Goal: Find contact information: Find contact information

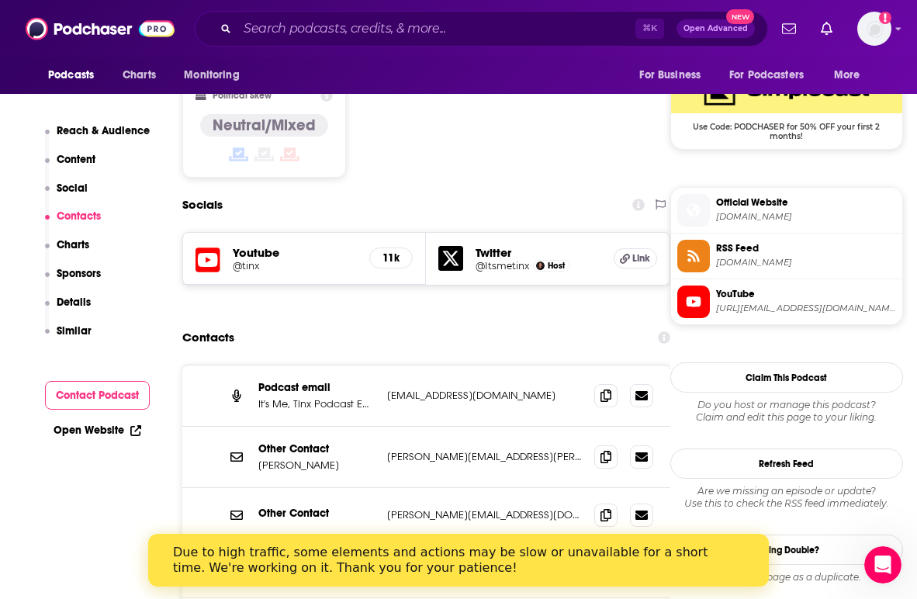
scroll to position [1323, 0]
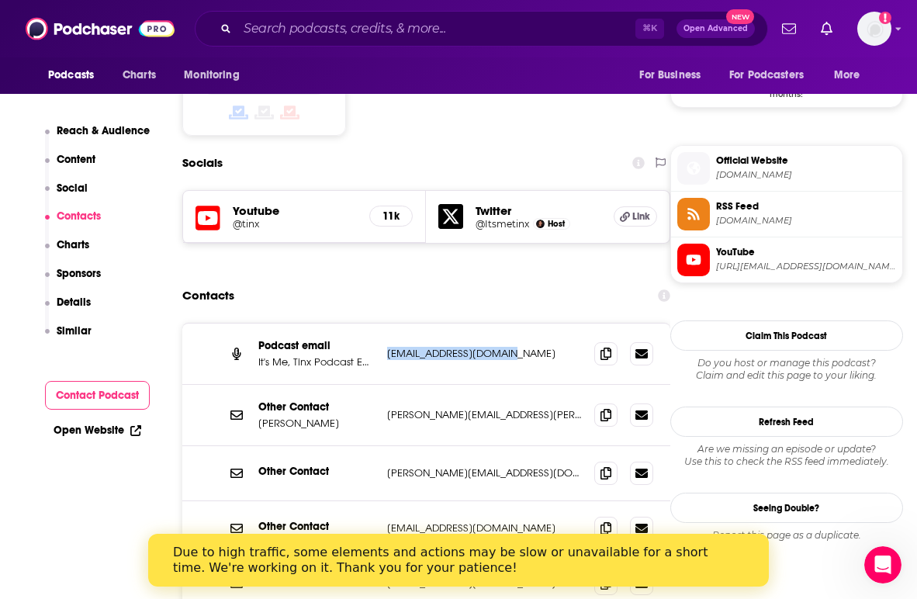
drag, startPoint x: 509, startPoint y: 248, endPoint x: 388, endPoint y: 250, distance: 121.0
click at [388, 347] on p "[EMAIL_ADDRESS][DOMAIN_NAME]" at bounding box center [484, 353] width 195 height 13
copy p "[EMAIL_ADDRESS][DOMAIN_NAME]"
click at [498, 408] on p "[PERSON_NAME][EMAIL_ADDRESS][PERSON_NAME][DOMAIN_NAME]" at bounding box center [484, 414] width 195 height 13
drag, startPoint x: 498, startPoint y: 309, endPoint x: 395, endPoint y: 310, distance: 103.2
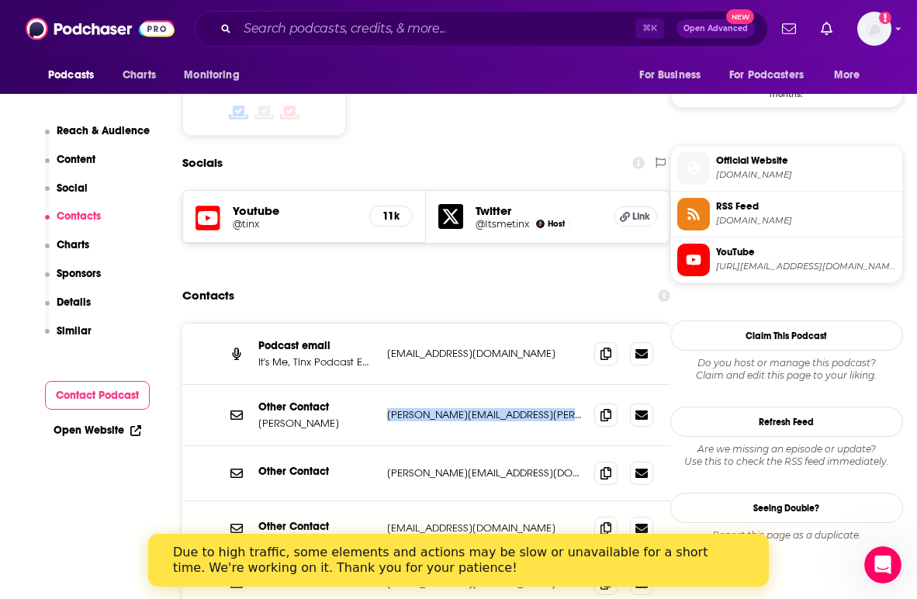
click at [395, 408] on p "[PERSON_NAME][EMAIL_ADDRESS][PERSON_NAME][DOMAIN_NAME]" at bounding box center [484, 414] width 195 height 13
click at [446, 408] on p "[PERSON_NAME][EMAIL_ADDRESS][PERSON_NAME][DOMAIN_NAME]" at bounding box center [484, 414] width 195 height 13
drag, startPoint x: 498, startPoint y: 306, endPoint x: 388, endPoint y: 311, distance: 110.3
click at [388, 408] on p "[PERSON_NAME][EMAIL_ADDRESS][PERSON_NAME][DOMAIN_NAME]" at bounding box center [484, 414] width 195 height 13
copy p "[PERSON_NAME][EMAIL_ADDRESS][PERSON_NAME][DOMAIN_NAME]"
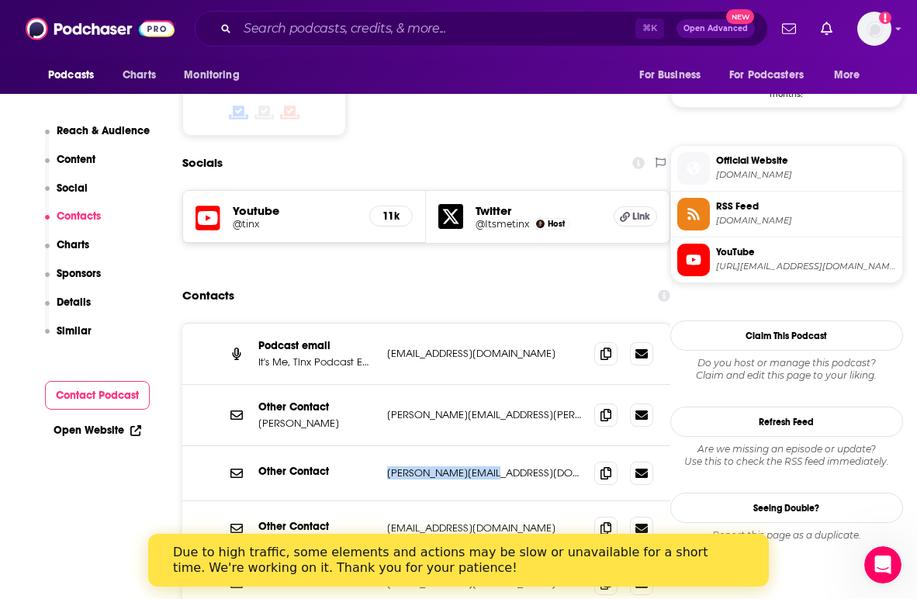
drag, startPoint x: 483, startPoint y: 365, endPoint x: 388, endPoint y: 368, distance: 95.5
click at [388, 466] on p "[PERSON_NAME][EMAIL_ADDRESS][DOMAIN_NAME]" at bounding box center [484, 472] width 195 height 13
copy p "[PERSON_NAME][EMAIL_ADDRESS][DOMAIN_NAME]"
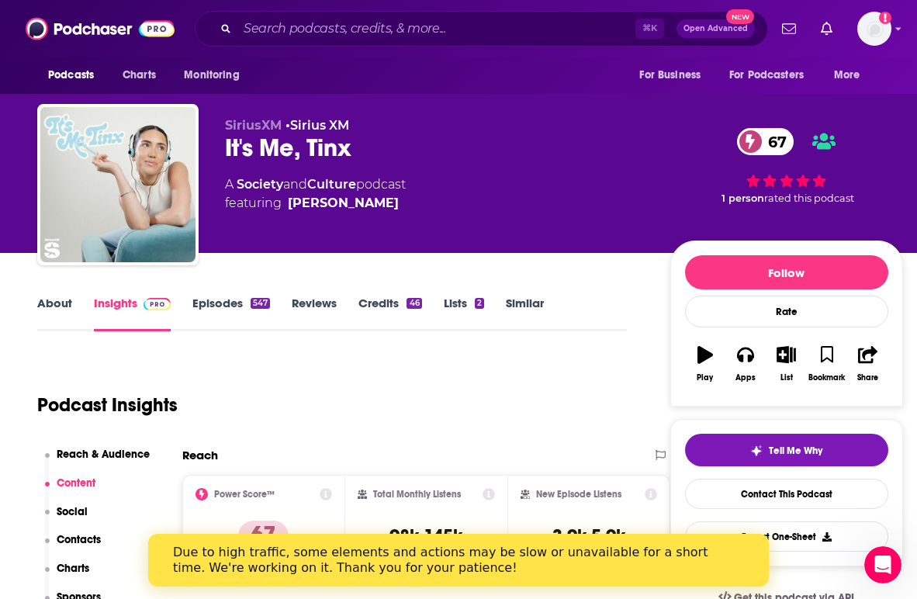
scroll to position [0, 0]
click at [362, 29] on input "Search podcasts, credits, & more..." at bounding box center [436, 28] width 398 height 25
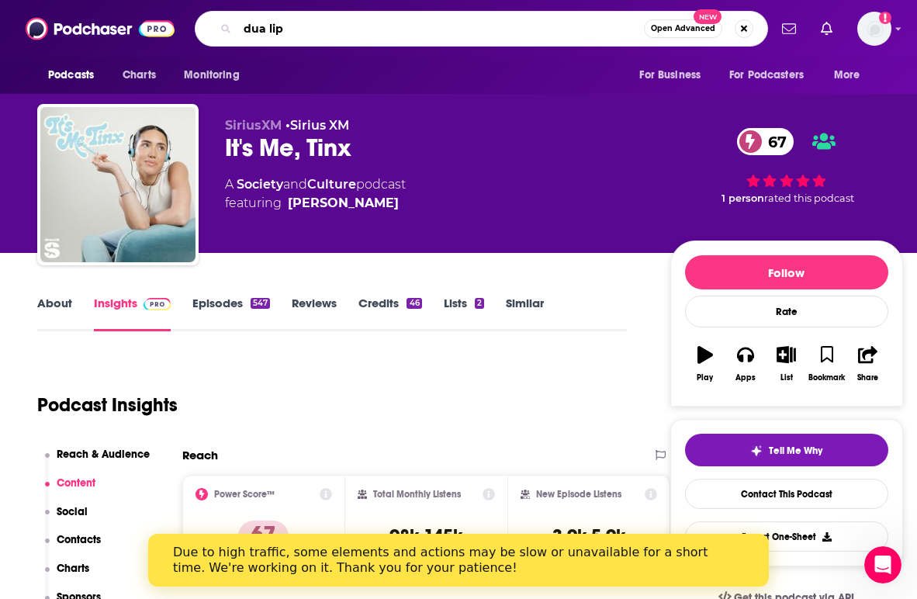
type input "dua lipa"
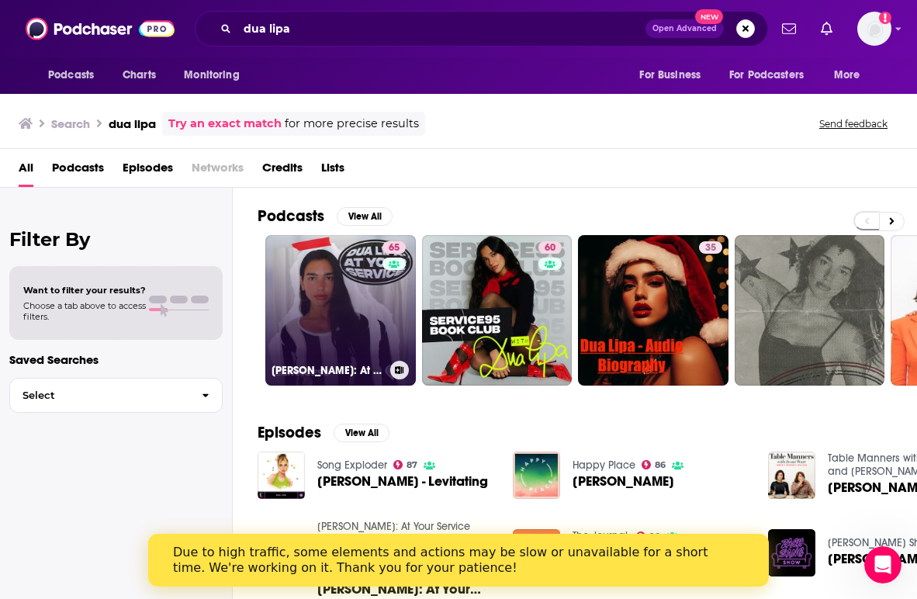
click at [325, 306] on link "65 [PERSON_NAME]: At Your Service" at bounding box center [340, 310] width 151 height 151
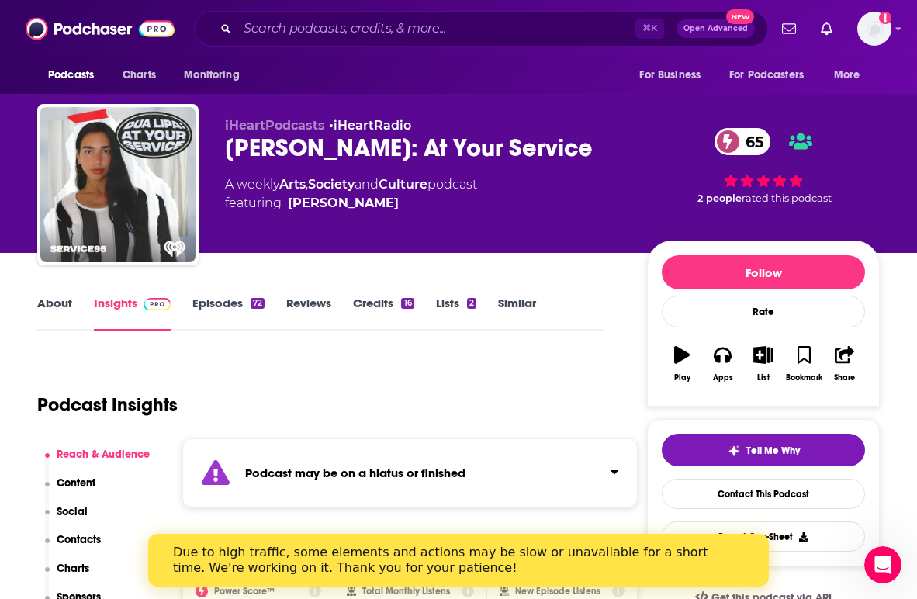
click at [213, 306] on link "Episodes 72" at bounding box center [228, 314] width 72 height 36
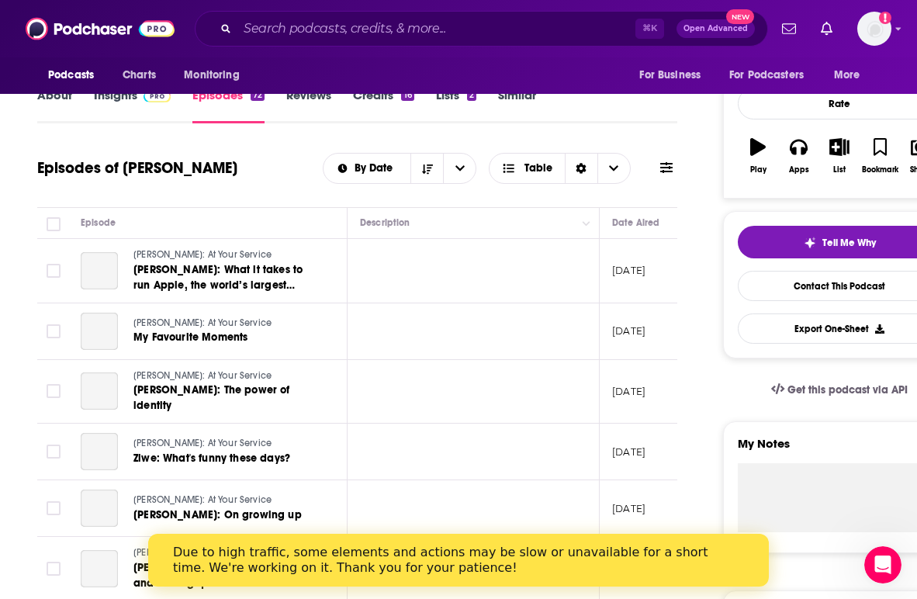
scroll to position [216, 0]
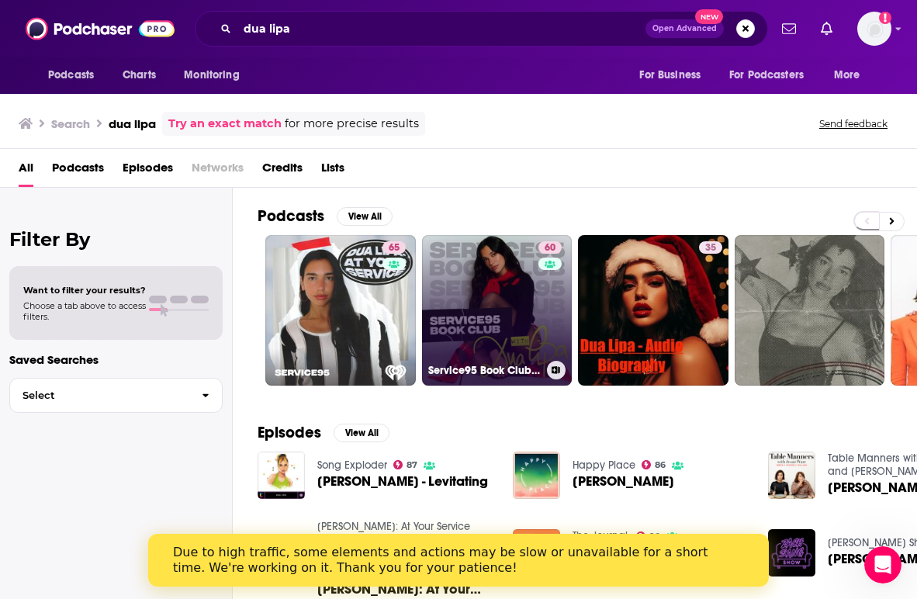
click at [494, 301] on link "60 Service95 Book Club With [PERSON_NAME]" at bounding box center [497, 310] width 151 height 151
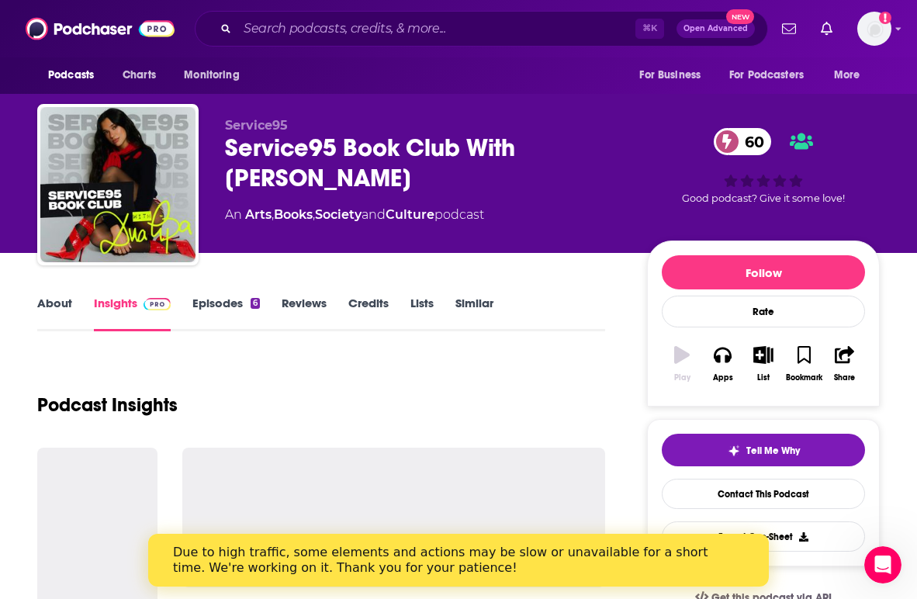
click at [493, 301] on link "Similar" at bounding box center [474, 314] width 38 height 36
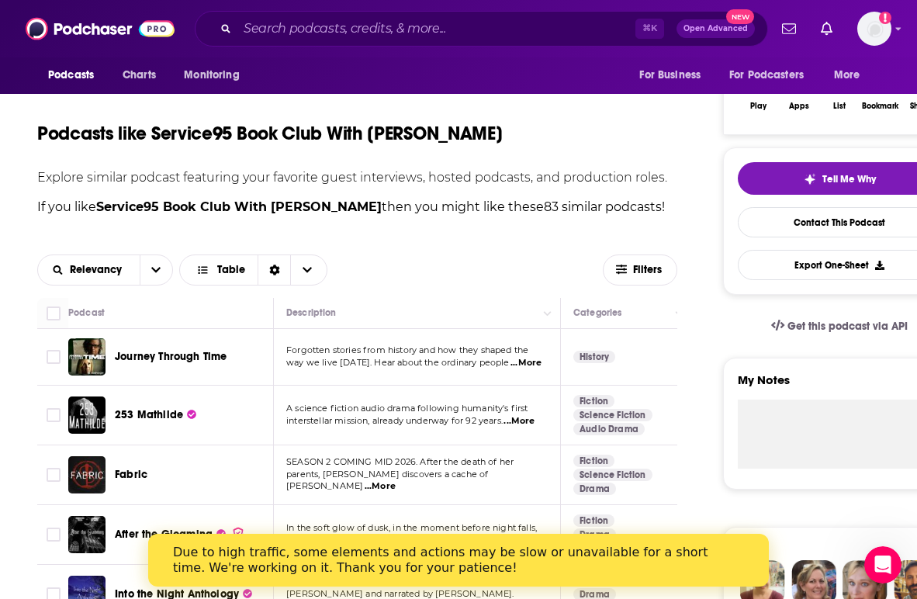
scroll to position [196, 0]
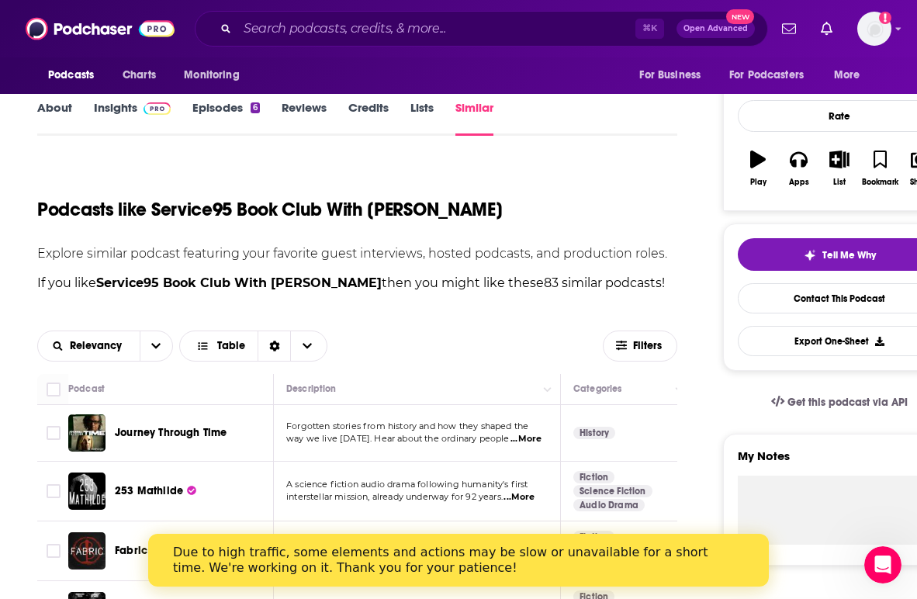
click at [217, 109] on link "Episodes 6" at bounding box center [225, 118] width 67 height 36
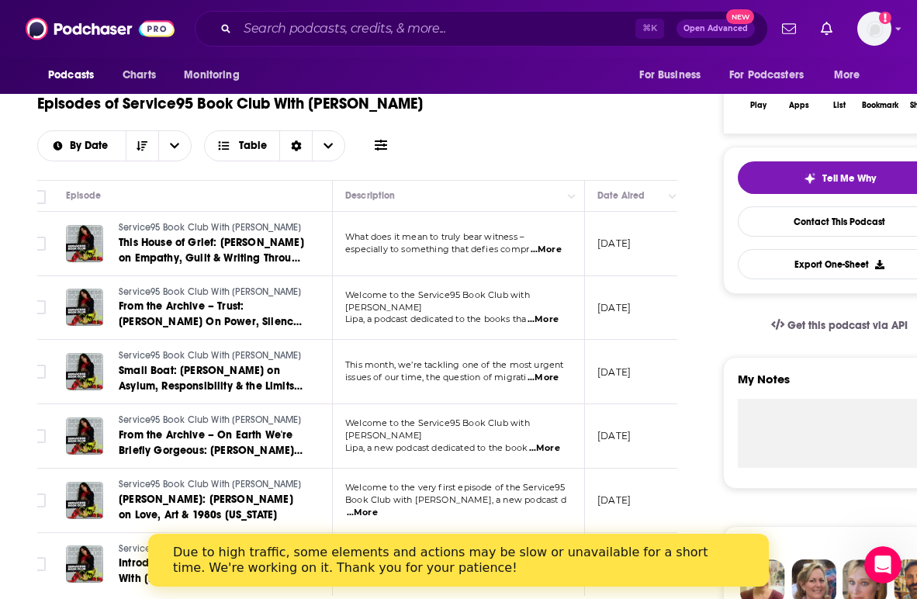
scroll to position [277, 0]
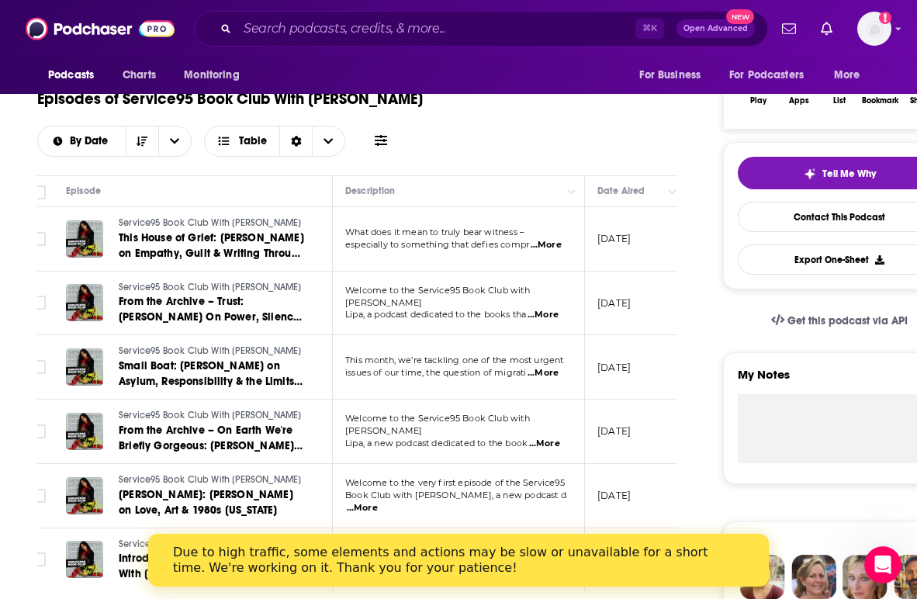
click at [545, 247] on span "...More" at bounding box center [546, 245] width 31 height 12
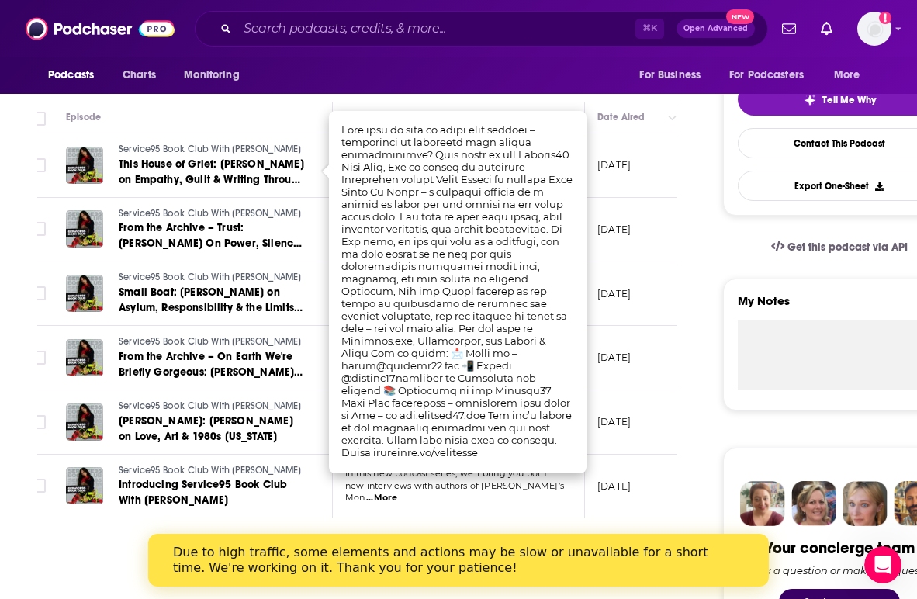
scroll to position [355, 0]
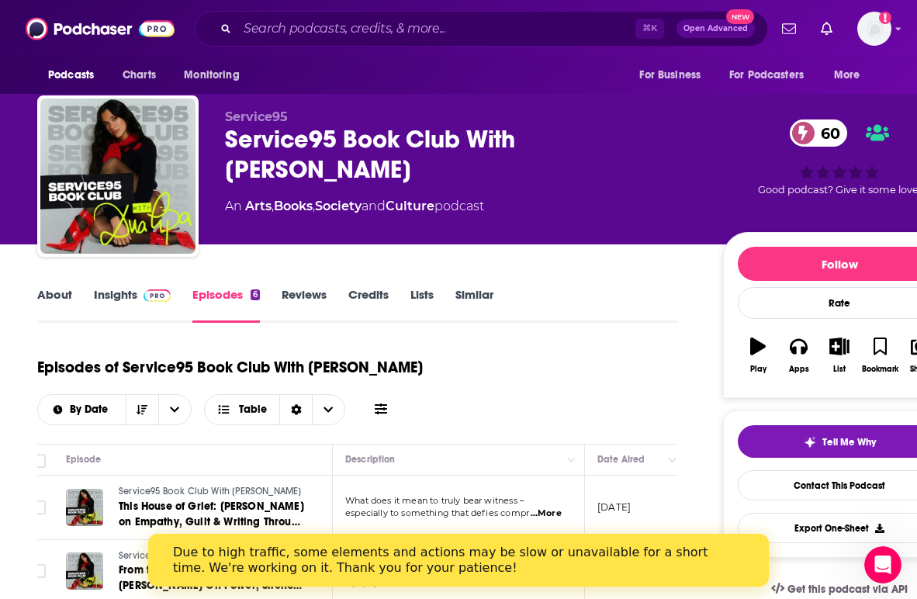
scroll to position [8, 0]
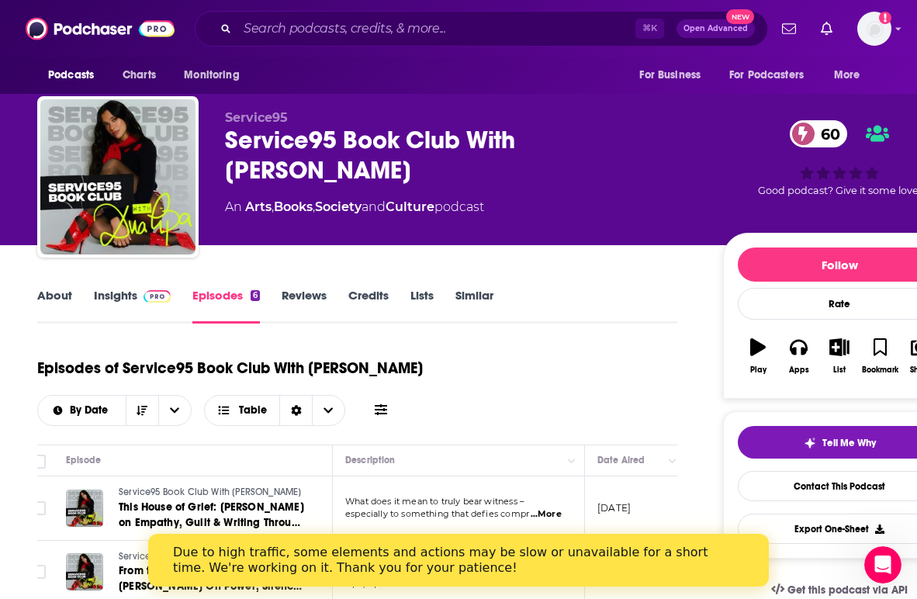
click at [134, 293] on link "Insights" at bounding box center [132, 306] width 77 height 36
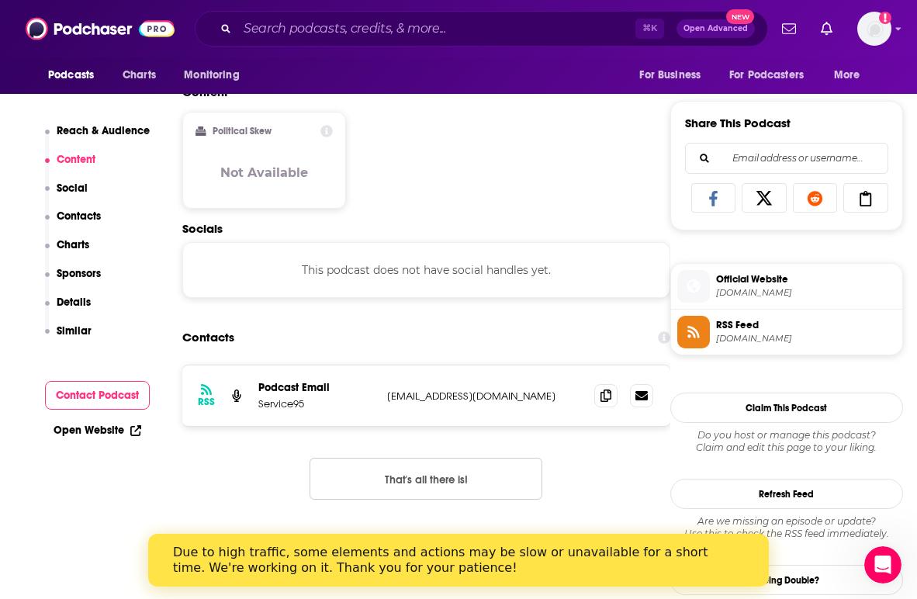
scroll to position [931, 0]
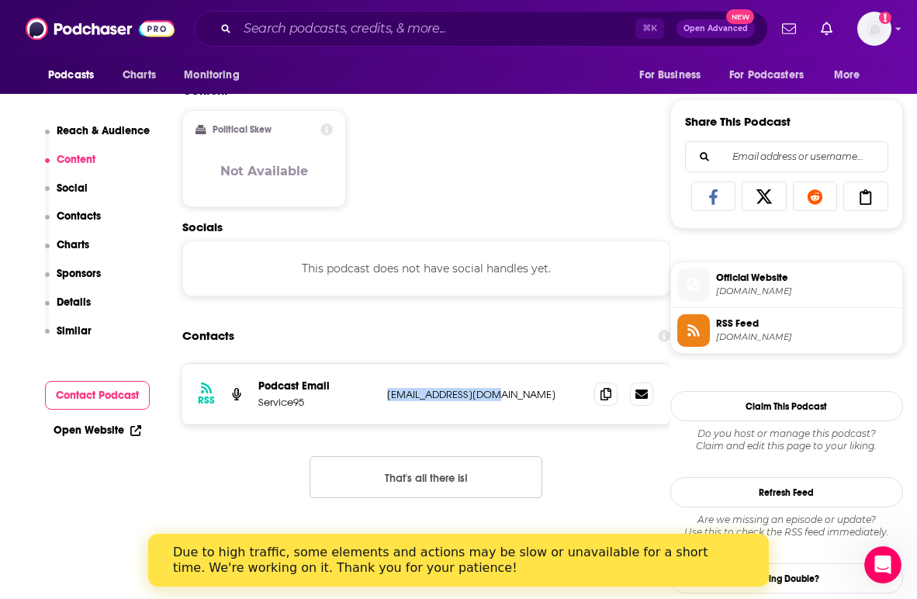
drag, startPoint x: 490, startPoint y: 394, endPoint x: 389, endPoint y: 394, distance: 101.6
click at [389, 394] on p "[EMAIL_ADDRESS][DOMAIN_NAME]" at bounding box center [484, 394] width 195 height 13
copy p "[EMAIL_ADDRESS][DOMAIN_NAME]"
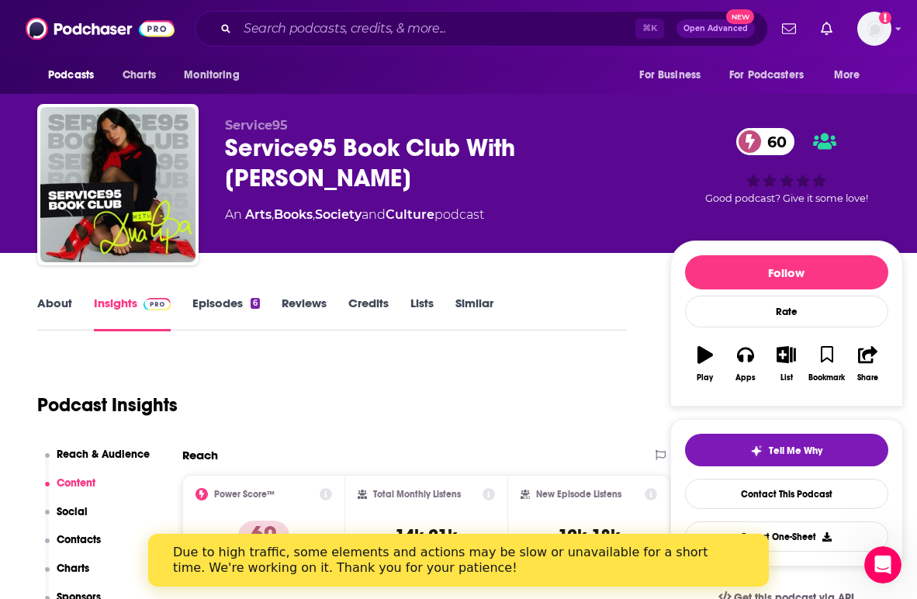
scroll to position [0, 0]
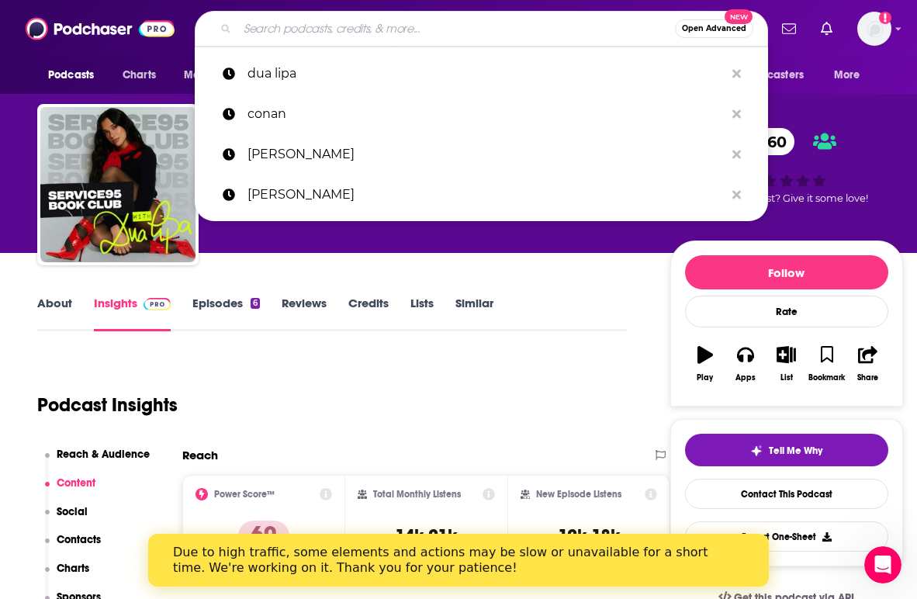
click at [423, 35] on input "Search podcasts, credits, & more..." at bounding box center [456, 28] width 438 height 25
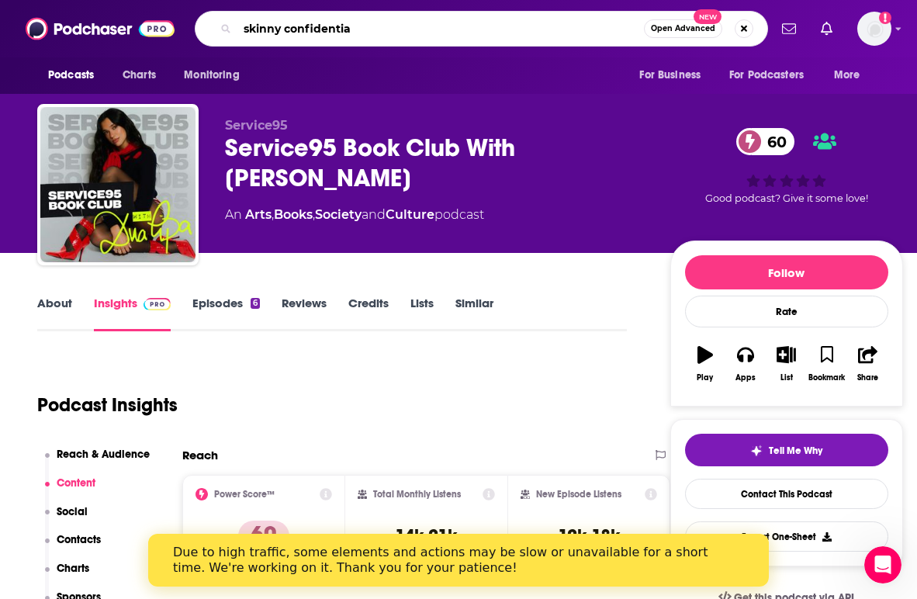
type input "skinny confidential"
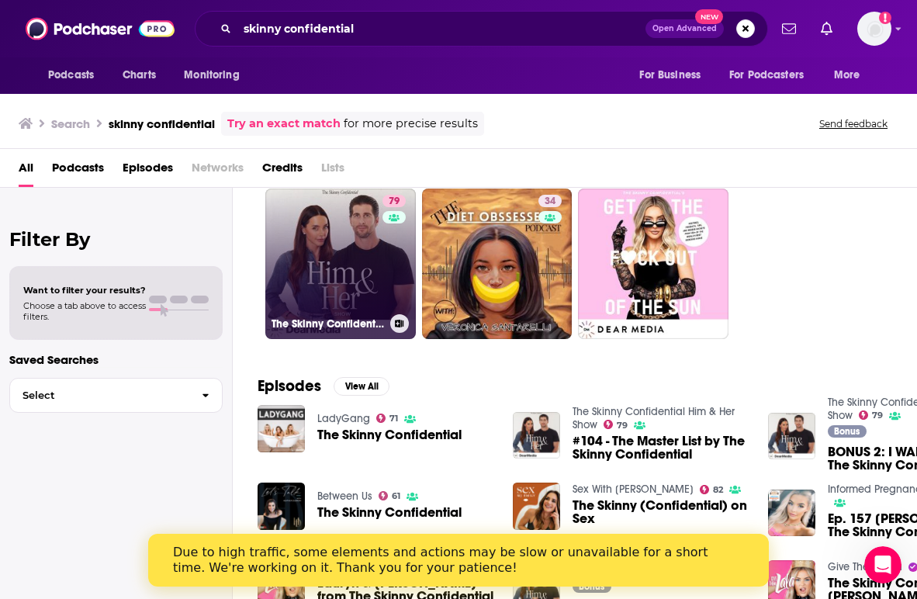
scroll to position [49, 0]
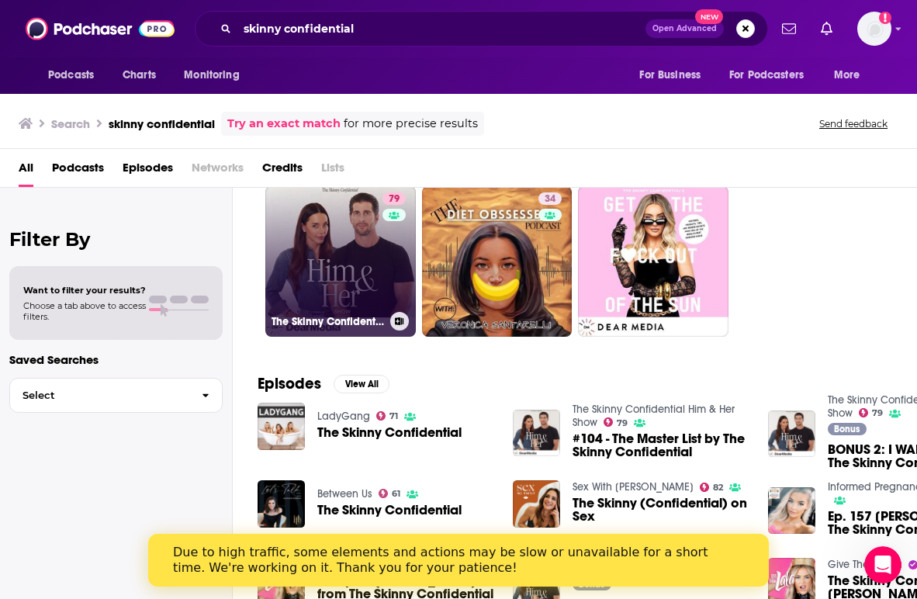
click at [332, 273] on link "79 The Skinny Confidential Him & Her Show" at bounding box center [340, 261] width 151 height 151
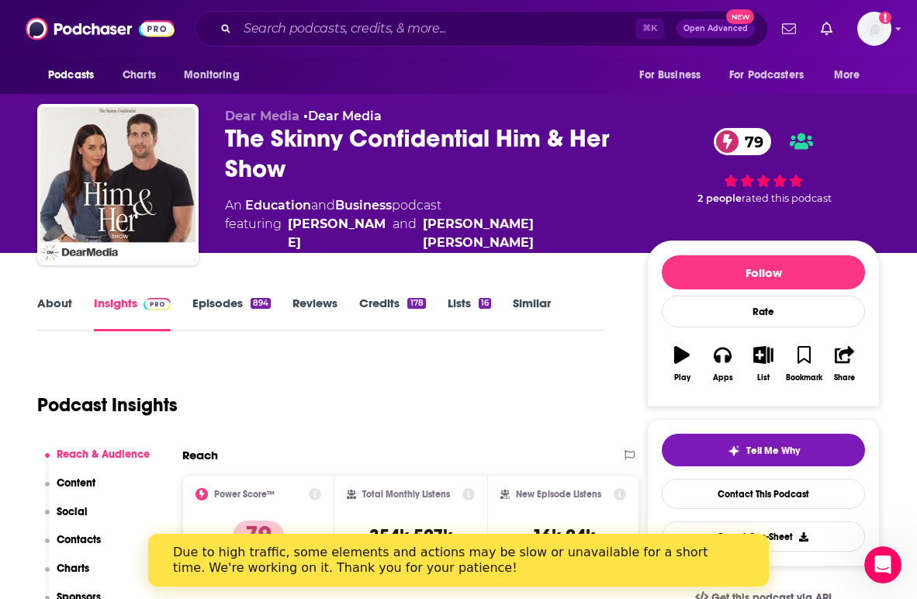
scroll to position [2, 0]
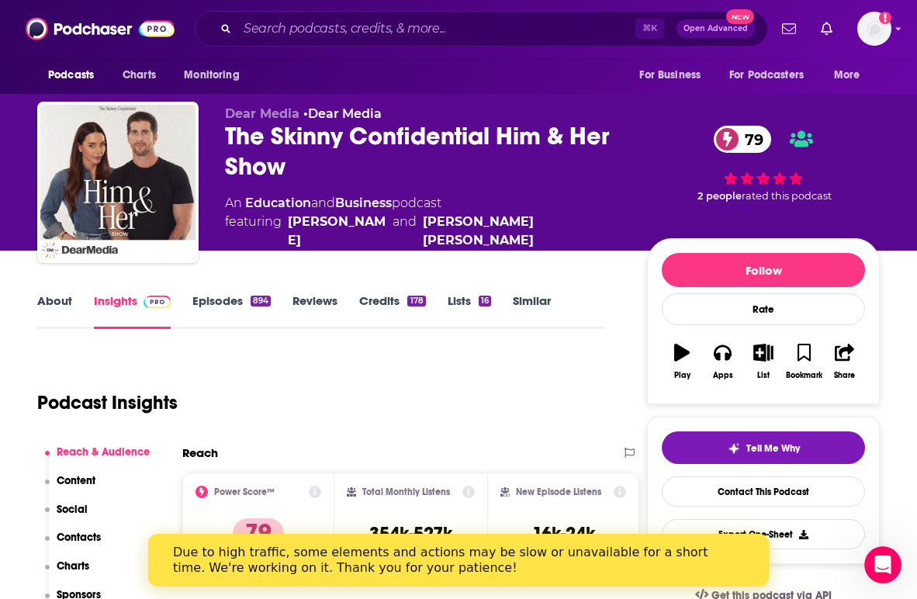
click at [223, 300] on link "Episodes 894" at bounding box center [231, 311] width 78 height 36
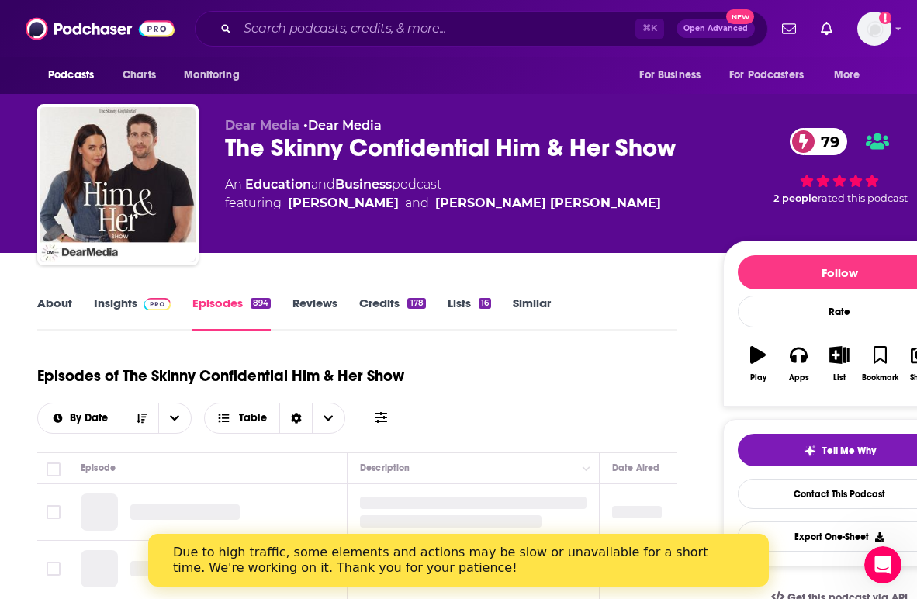
click at [161, 302] on img at bounding box center [157, 304] width 27 height 12
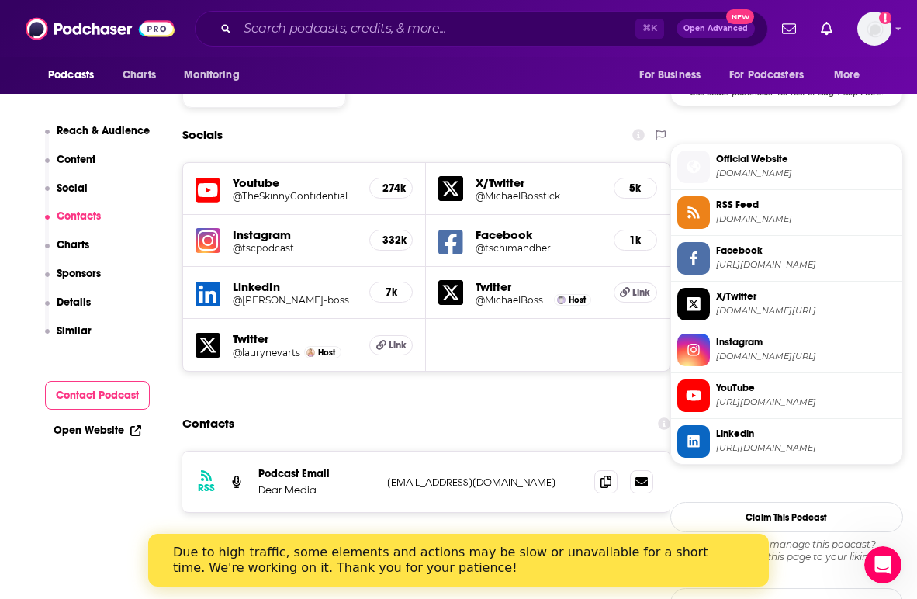
scroll to position [1338, 0]
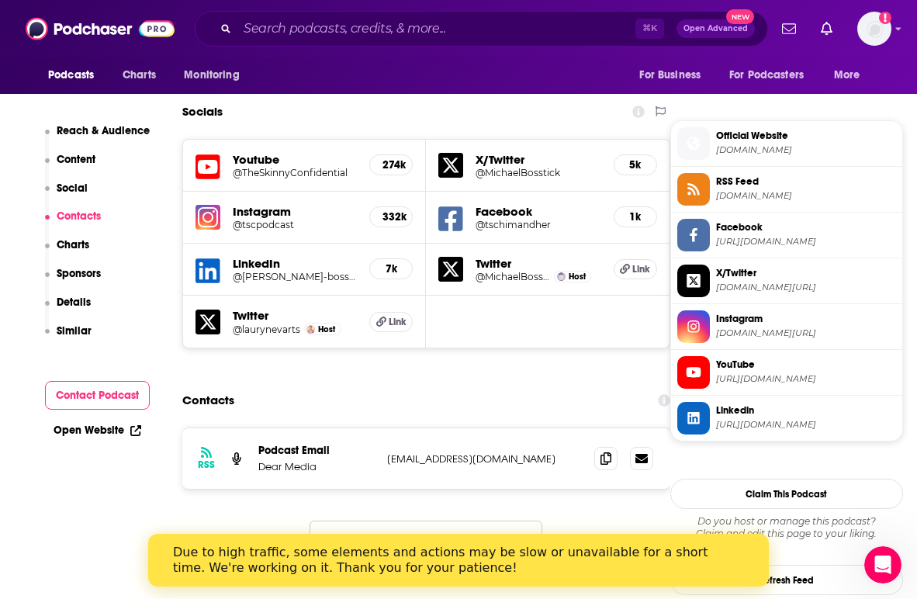
drag, startPoint x: 549, startPoint y: 351, endPoint x: 387, endPoint y: 354, distance: 162.2
click at [387, 452] on p "[EMAIL_ADDRESS][DOMAIN_NAME]" at bounding box center [484, 458] width 195 height 13
copy p "[EMAIL_ADDRESS][DOMAIN_NAME]"
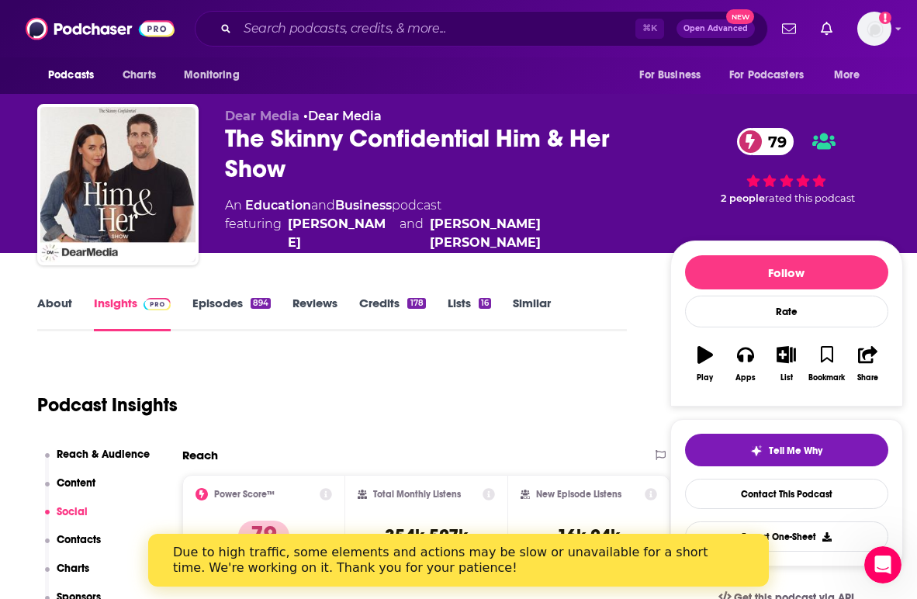
scroll to position [0, 0]
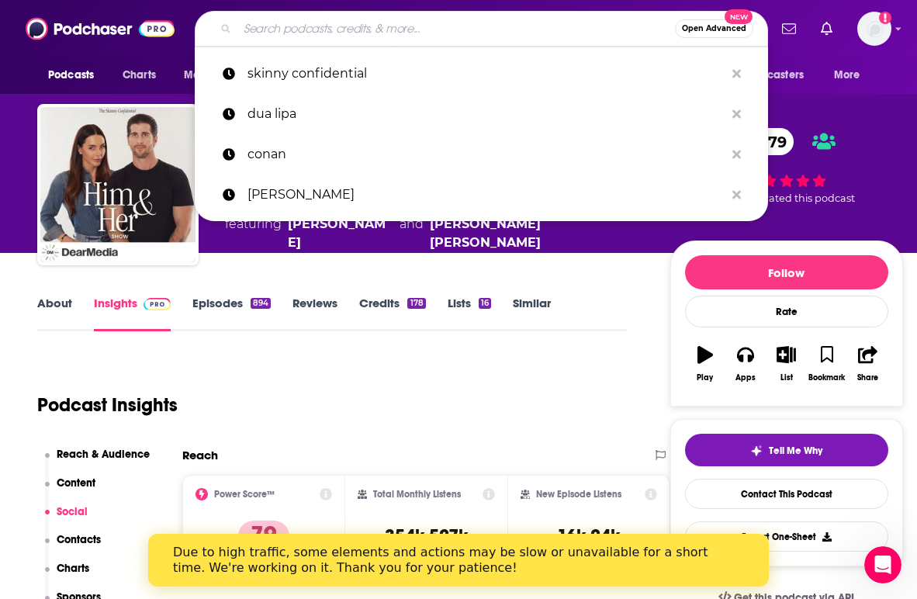
click at [361, 26] on input "Search podcasts, credits, & more..." at bounding box center [456, 28] width 438 height 25
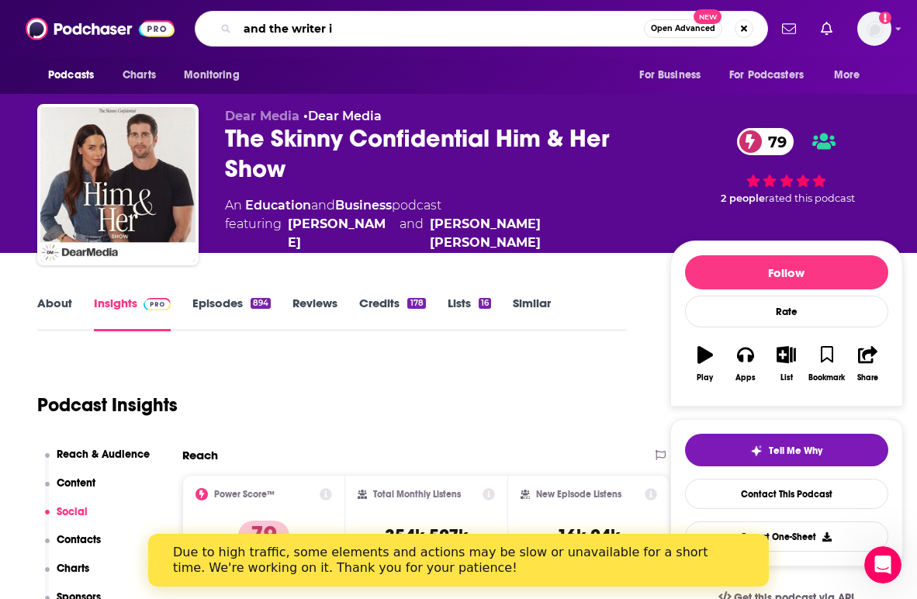
type input "and the writer is"
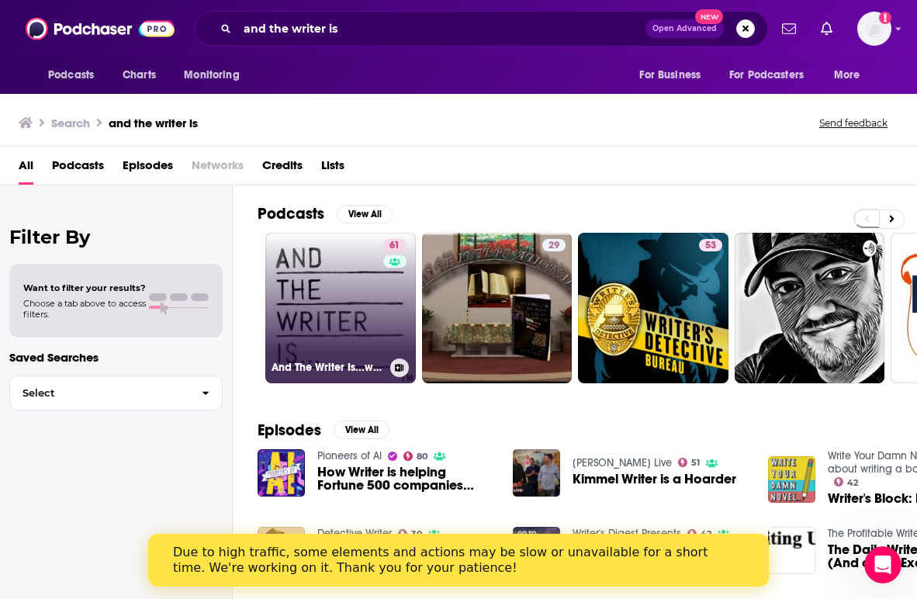
click at [344, 292] on link "61 And The Writer Is...with [PERSON_NAME]" at bounding box center [340, 308] width 151 height 151
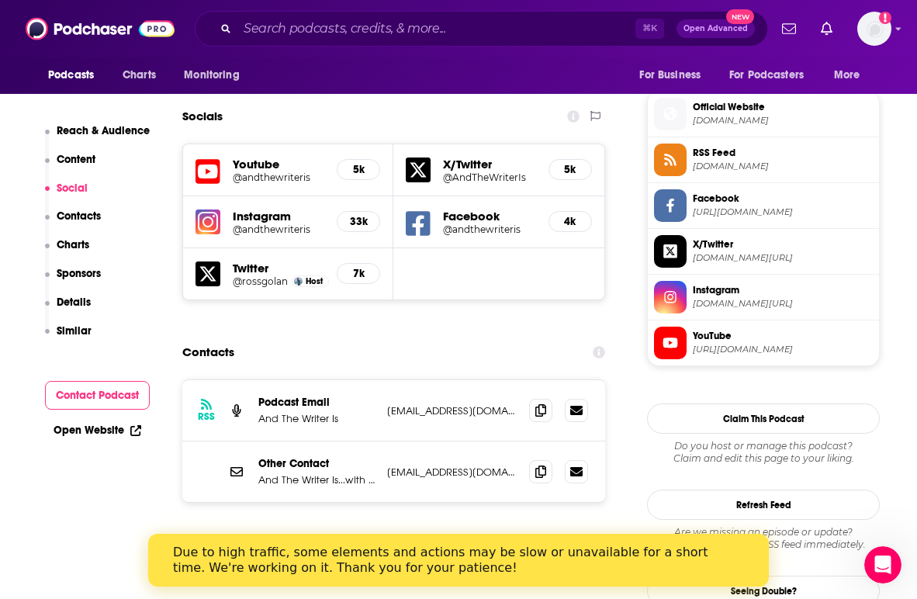
scroll to position [1408, 0]
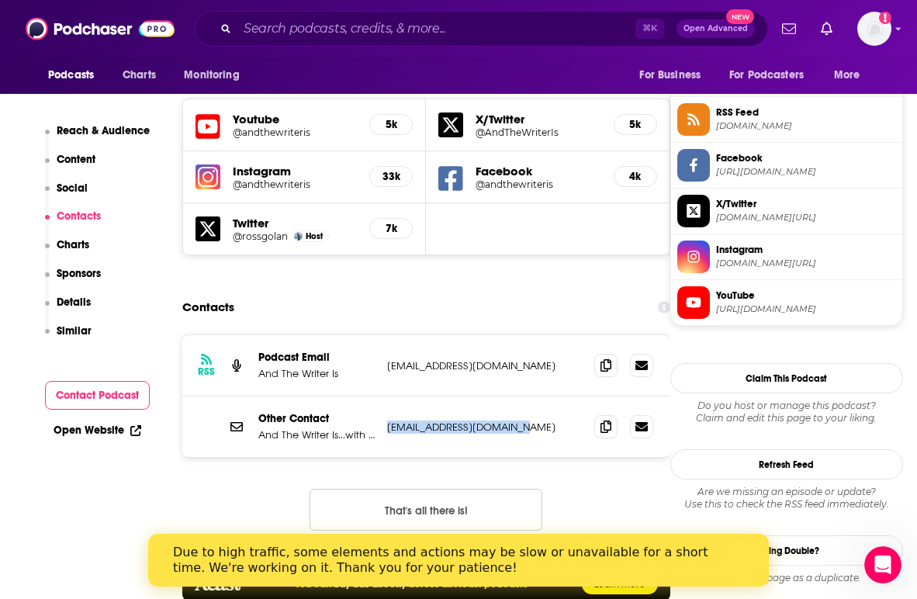
drag, startPoint x: 514, startPoint y: 373, endPoint x: 386, endPoint y: 379, distance: 128.1
click at [386, 396] on div "Other Contact And The Writer Is...with [PERSON_NAME] [EMAIL_ADDRESS][DOMAIN_NAM…" at bounding box center [426, 426] width 488 height 61
copy p "[EMAIL_ADDRESS][DOMAIN_NAME]"
click at [385, 20] on input "Search podcasts, credits, & more..." at bounding box center [436, 28] width 398 height 25
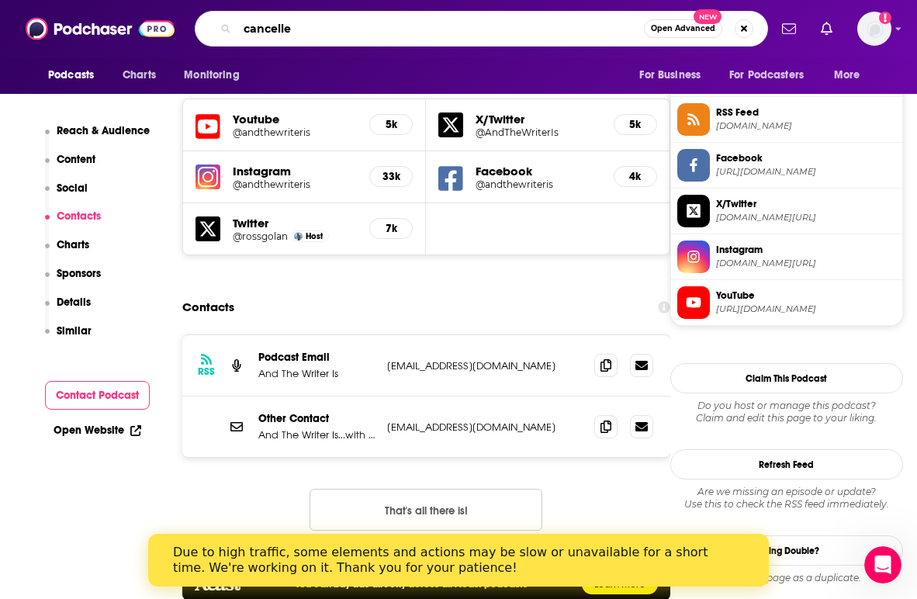
type input "cancelled"
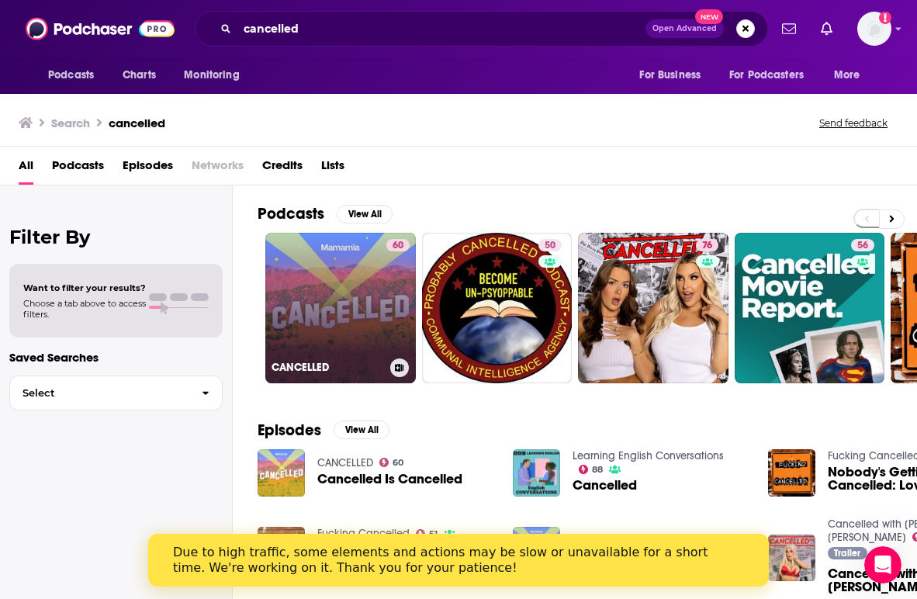
click at [324, 300] on link "60 CANCELLED" at bounding box center [340, 308] width 151 height 151
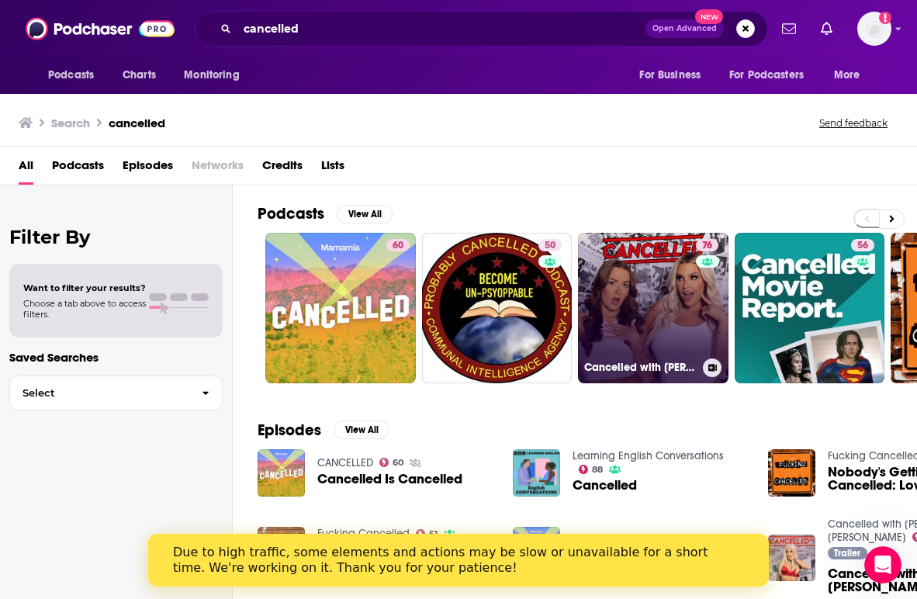
click at [669, 297] on link "76 Cancelled with [PERSON_NAME] & [PERSON_NAME]" at bounding box center [653, 308] width 151 height 151
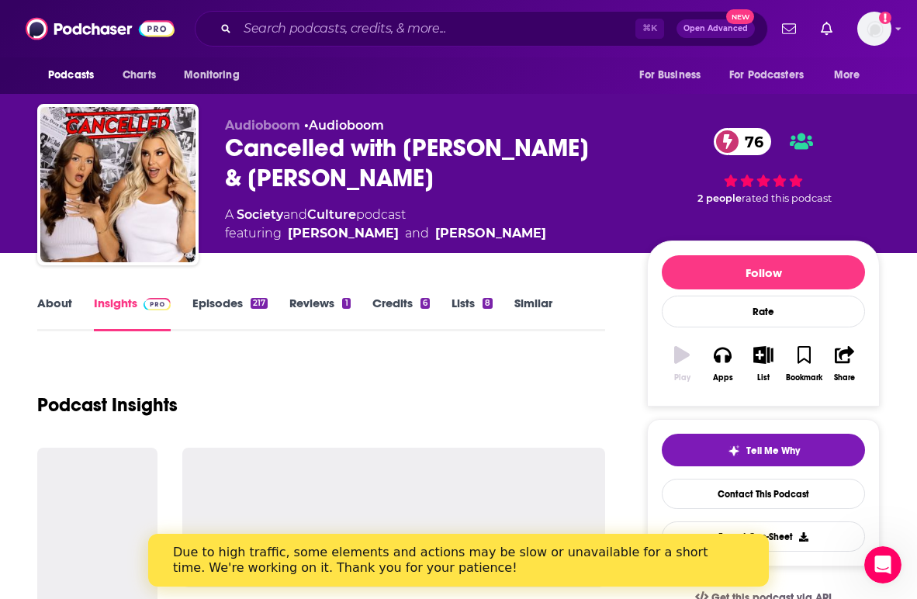
click at [669, 297] on div "Rate" at bounding box center [763, 312] width 203 height 32
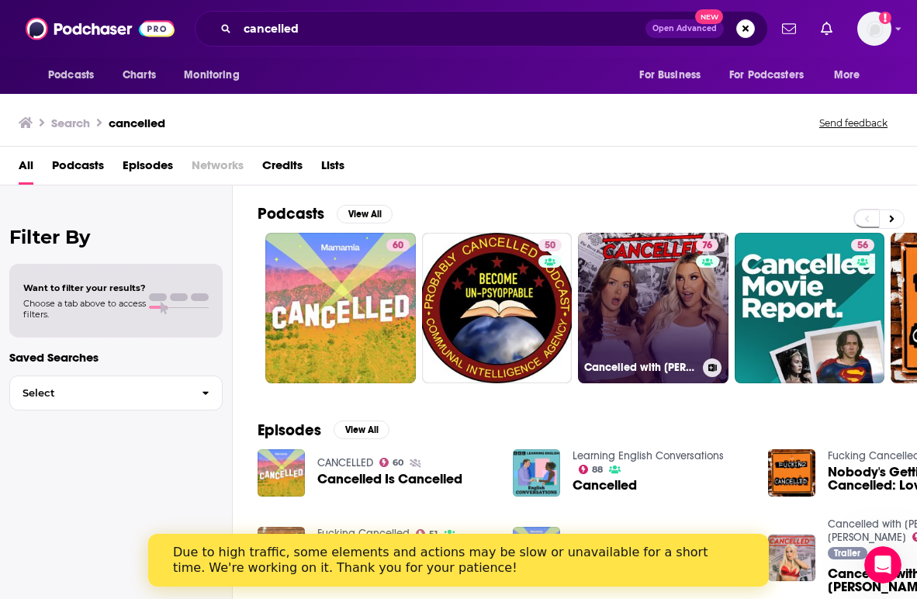
click at [668, 255] on link "76 Cancelled with [PERSON_NAME] & [PERSON_NAME]" at bounding box center [653, 308] width 151 height 151
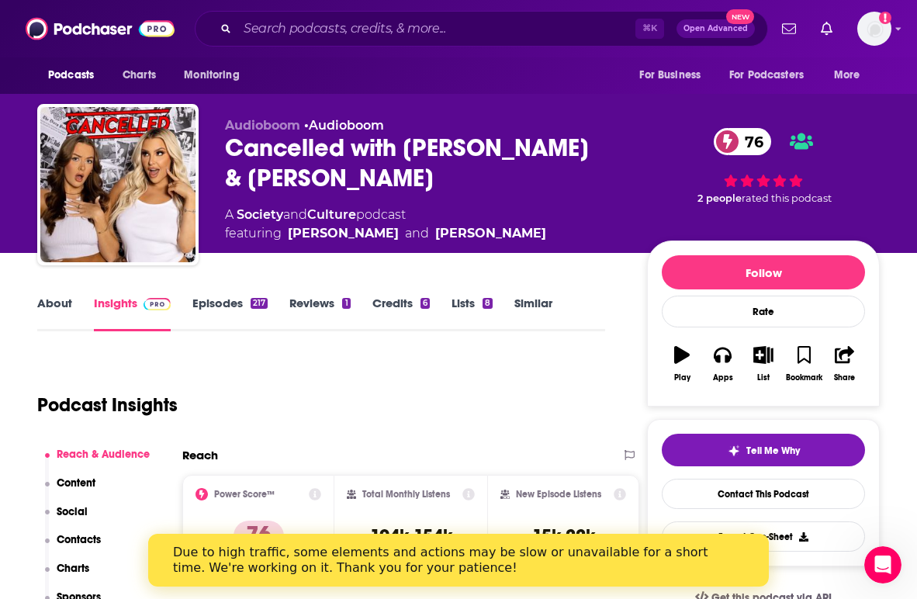
click at [668, 255] on div "Follow Rate" at bounding box center [763, 291] width 203 height 72
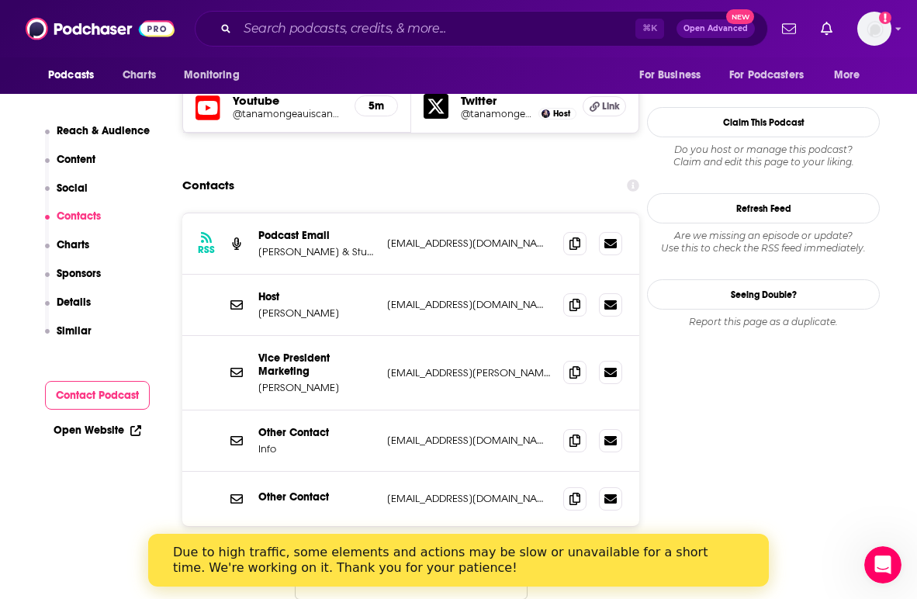
scroll to position [1387, 0]
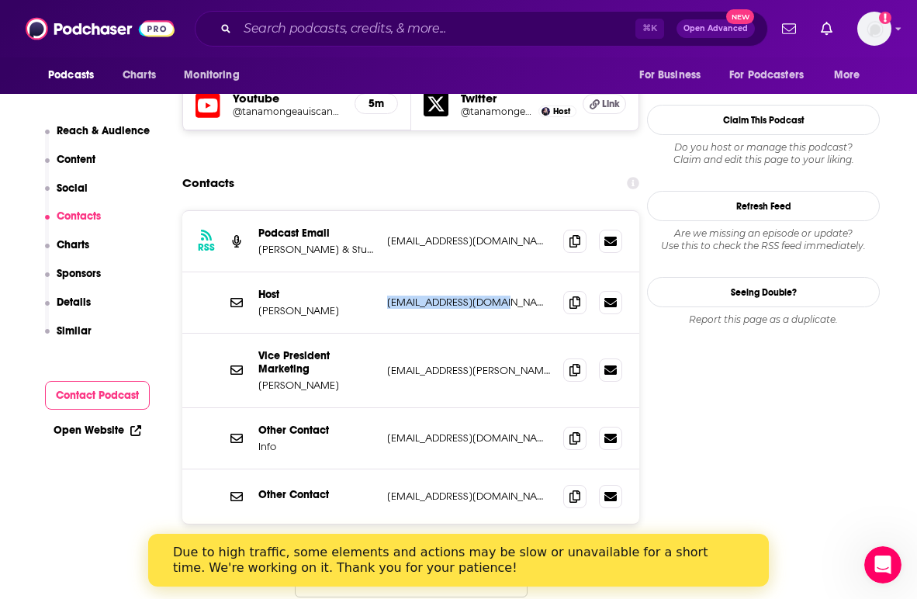
drag, startPoint x: 382, startPoint y: 249, endPoint x: 510, endPoint y: 251, distance: 128.8
click at [510, 272] on div "Host [PERSON_NAME] [EMAIL_ADDRESS][DOMAIN_NAME] [EMAIL_ADDRESS][DOMAIN_NAME]" at bounding box center [410, 302] width 457 height 61
click at [563, 290] on span at bounding box center [574, 301] width 23 height 23
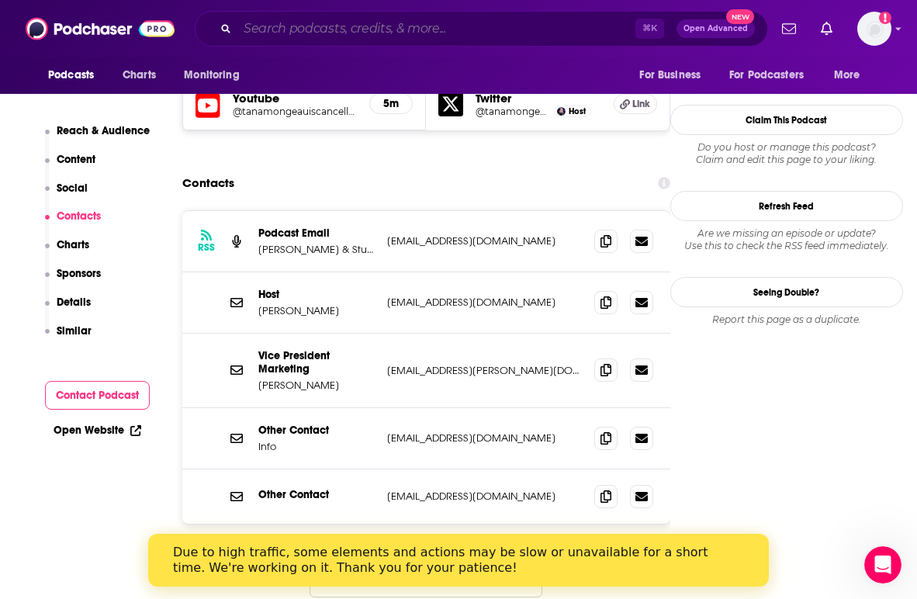
click at [380, 32] on input "Search podcasts, credits, & more..." at bounding box center [436, 28] width 398 height 25
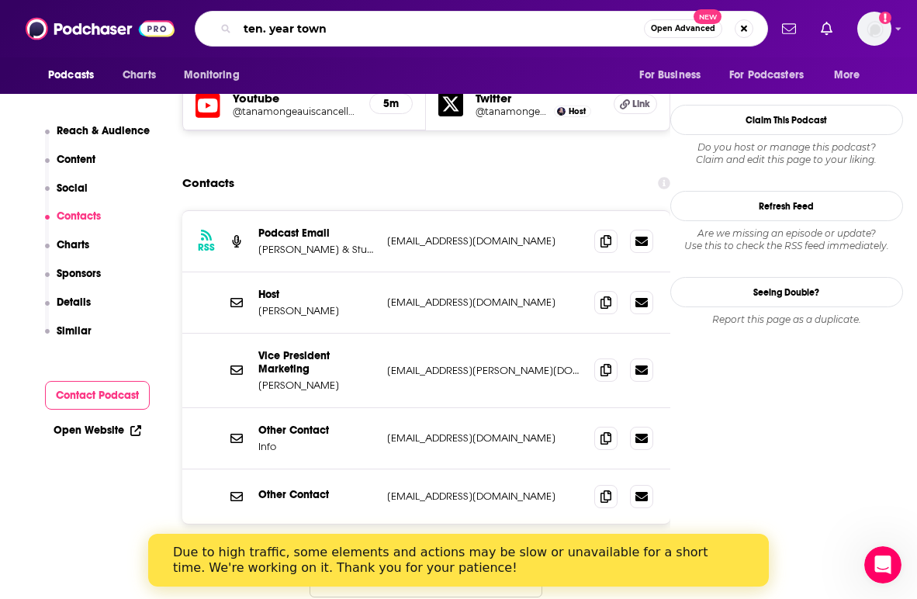
click at [268, 29] on input "ten. year town" at bounding box center [440, 28] width 407 height 25
type input "ten year town"
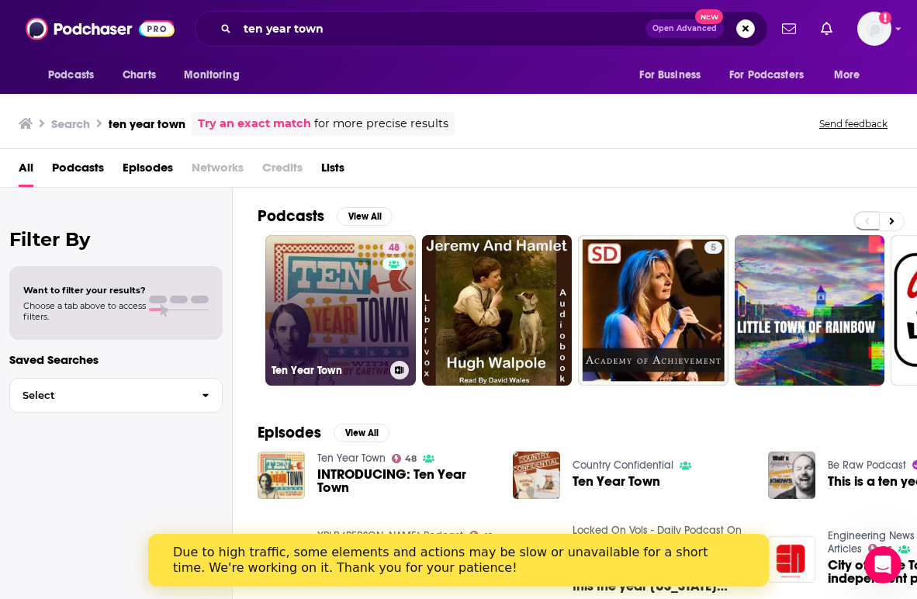
click at [304, 299] on link "48 Ten Year Town" at bounding box center [340, 310] width 151 height 151
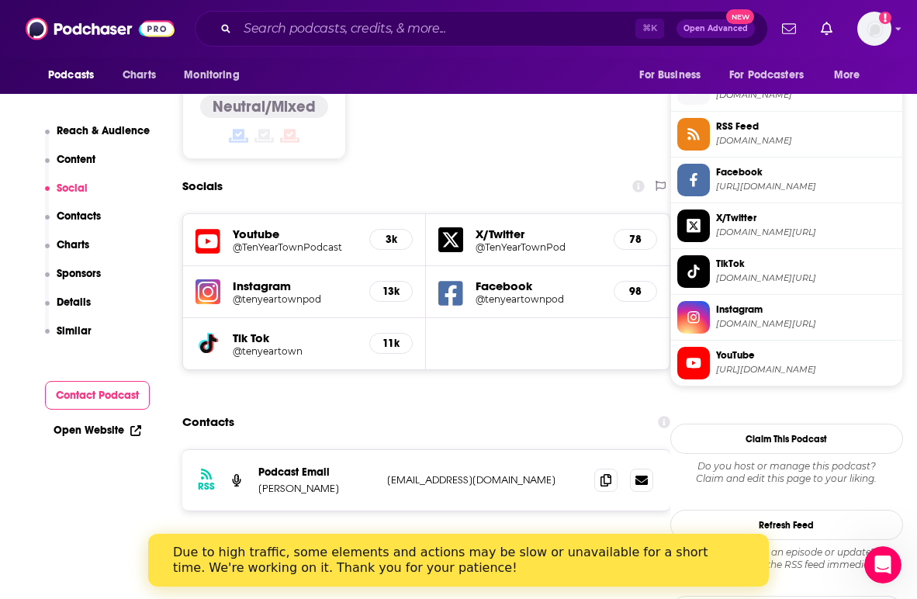
scroll to position [1373, 0]
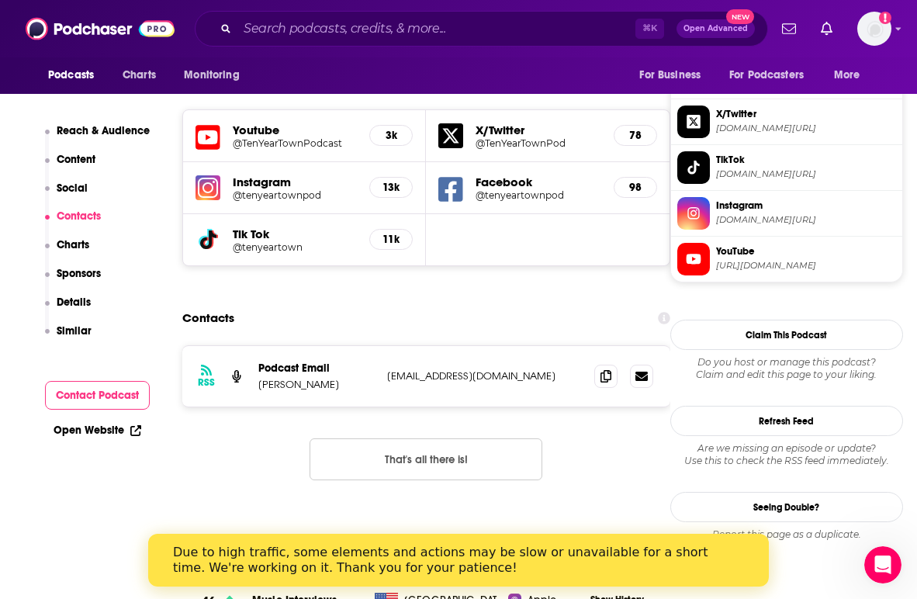
drag, startPoint x: 545, startPoint y: 279, endPoint x: 384, endPoint y: 281, distance: 161.4
click at [384, 346] on div "RSS Podcast Email [PERSON_NAME] [EMAIL_ADDRESS][DOMAIN_NAME] [EMAIL_ADDRESS][DO…" at bounding box center [426, 376] width 488 height 61
copy p "[EMAIL_ADDRESS][DOMAIN_NAME]"
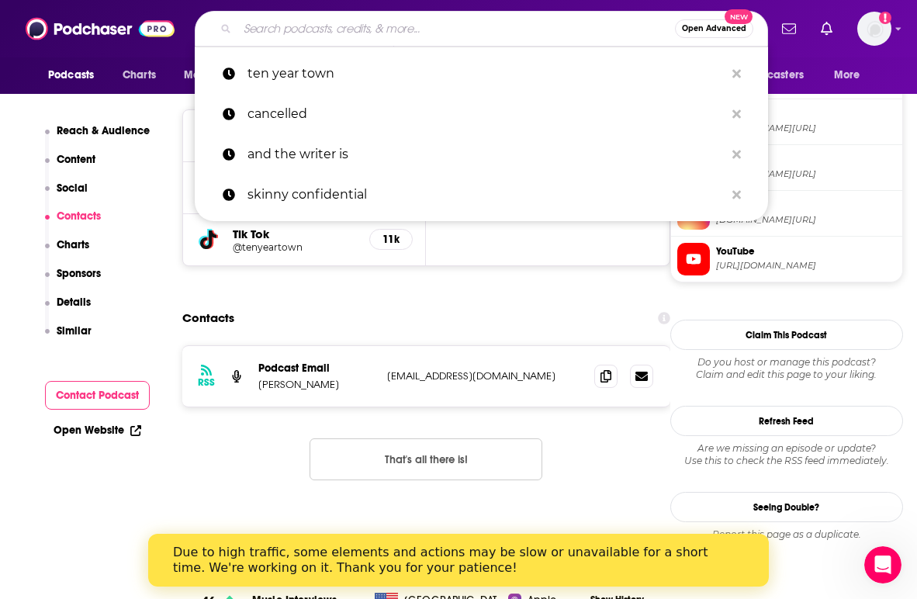
click at [490, 34] on input "Search podcasts, credits, & more..." at bounding box center [456, 28] width 438 height 25
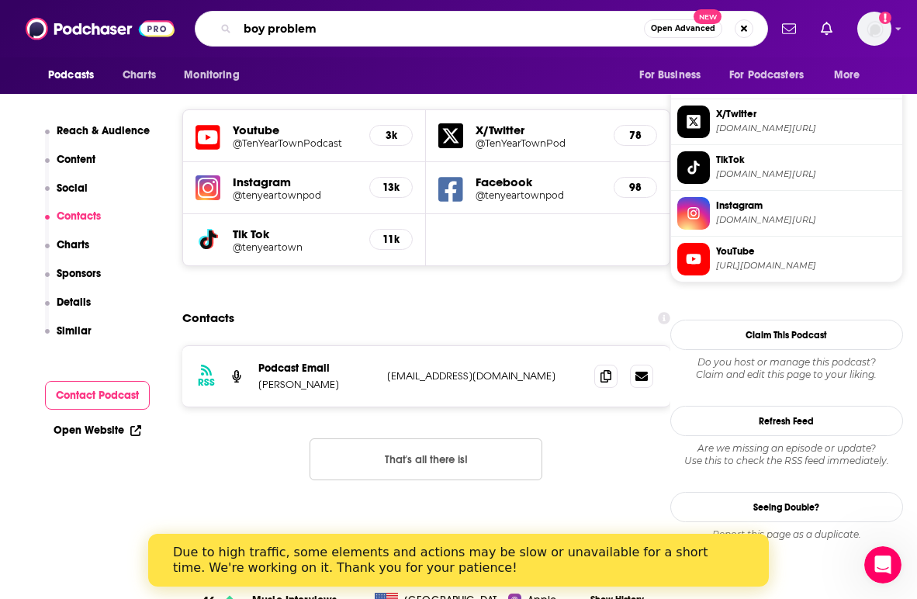
type input "boy problems"
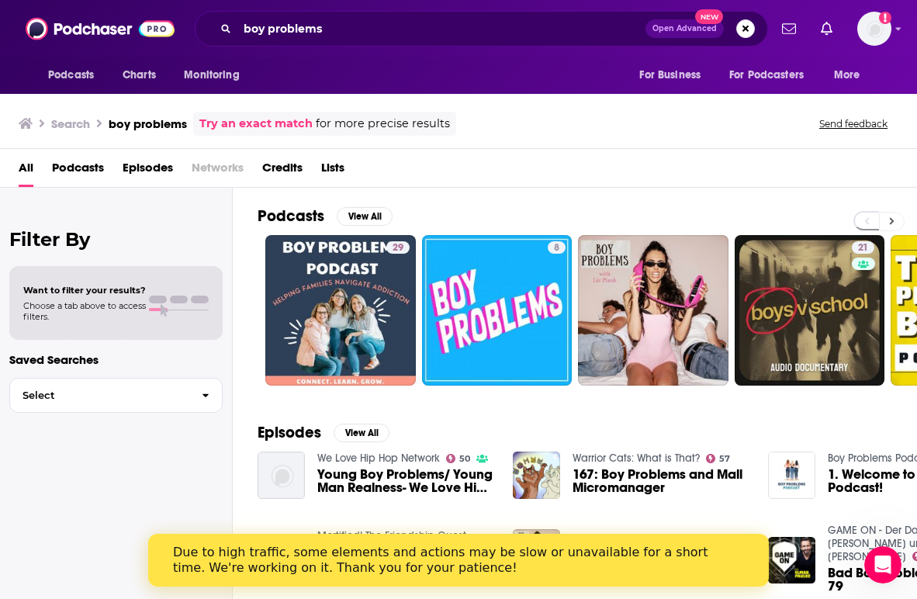
click at [895, 227] on button at bounding box center [892, 221] width 26 height 19
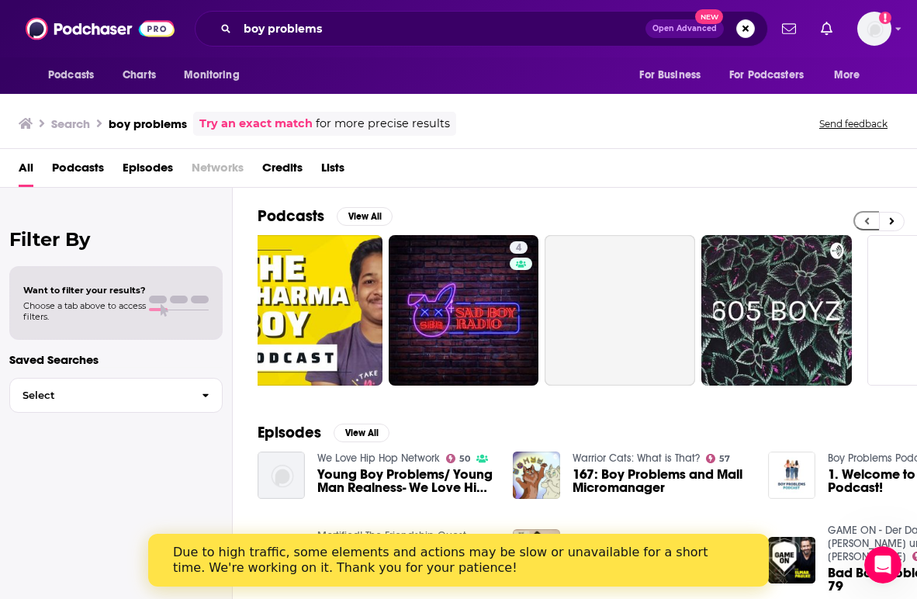
click at [867, 227] on button at bounding box center [866, 220] width 26 height 19
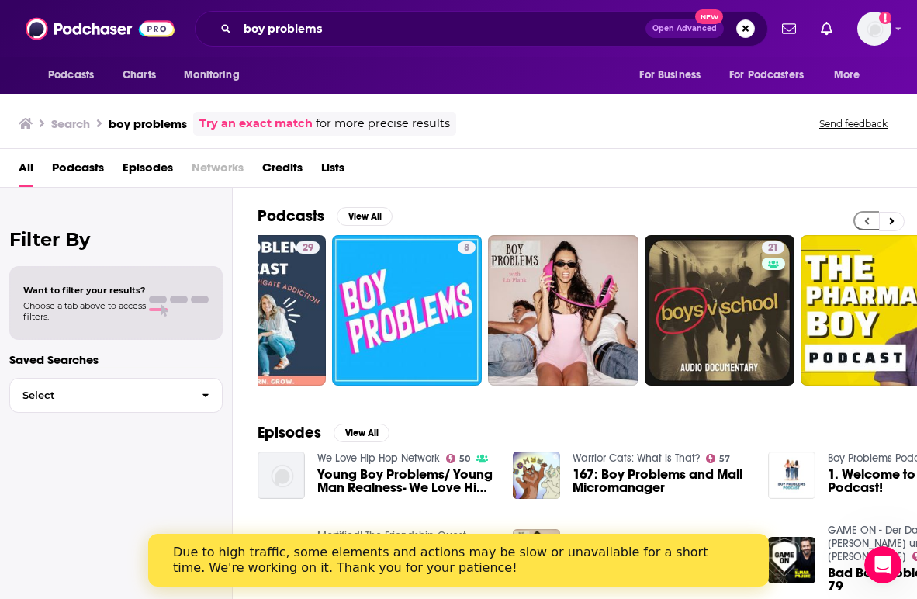
scroll to position [0, 0]
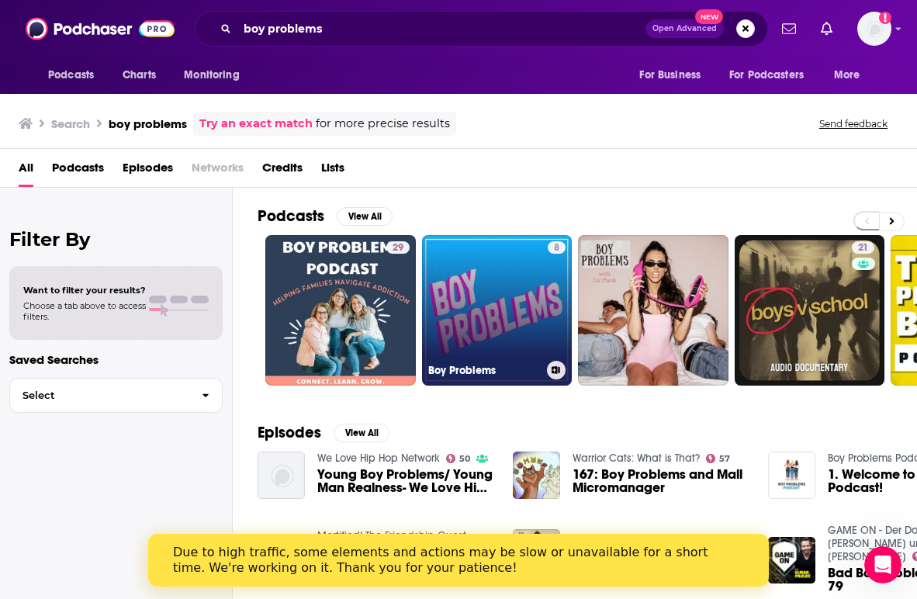
click at [479, 282] on link "8 Boy Problems" at bounding box center [497, 310] width 151 height 151
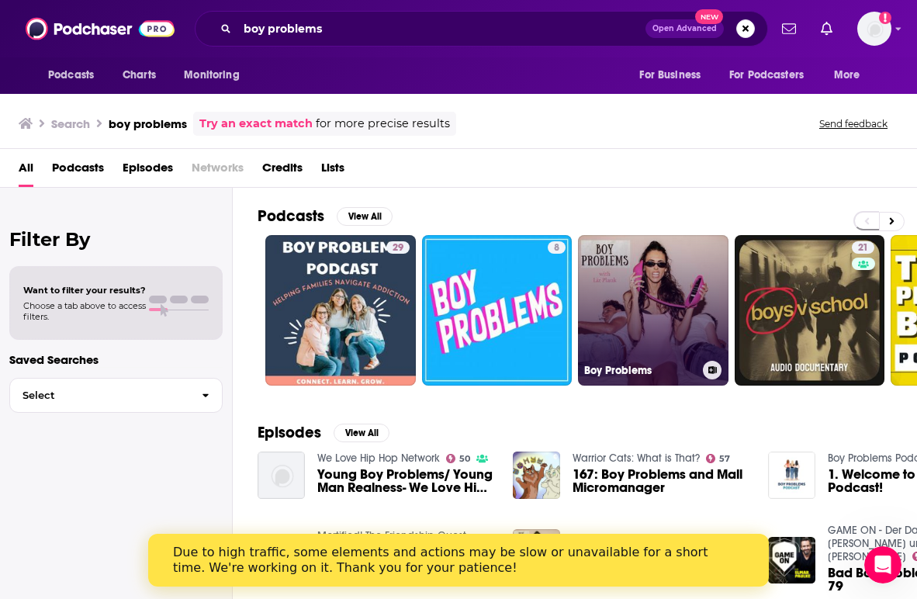
click at [655, 287] on link "Boy Problems" at bounding box center [653, 310] width 151 height 151
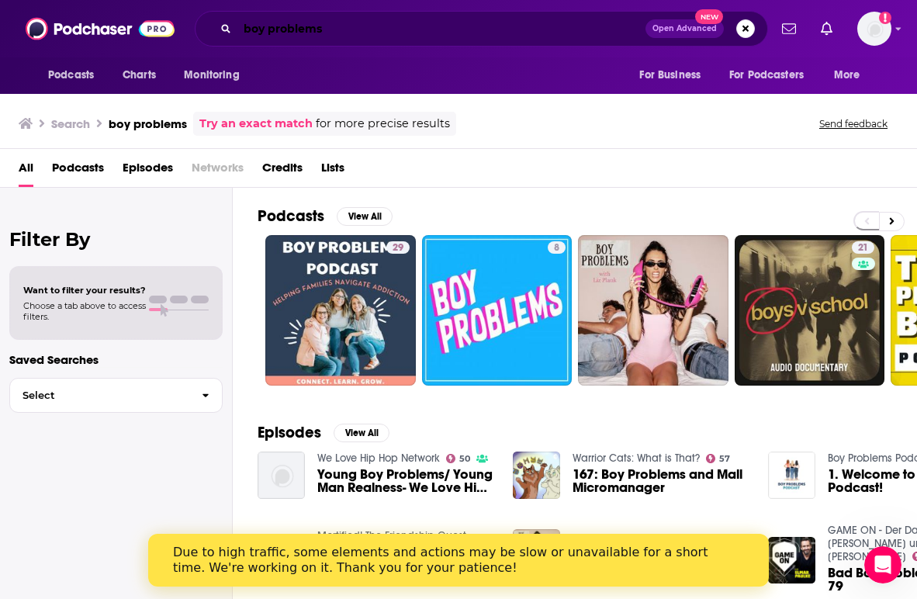
click at [445, 29] on input "boy problems" at bounding box center [441, 28] width 408 height 25
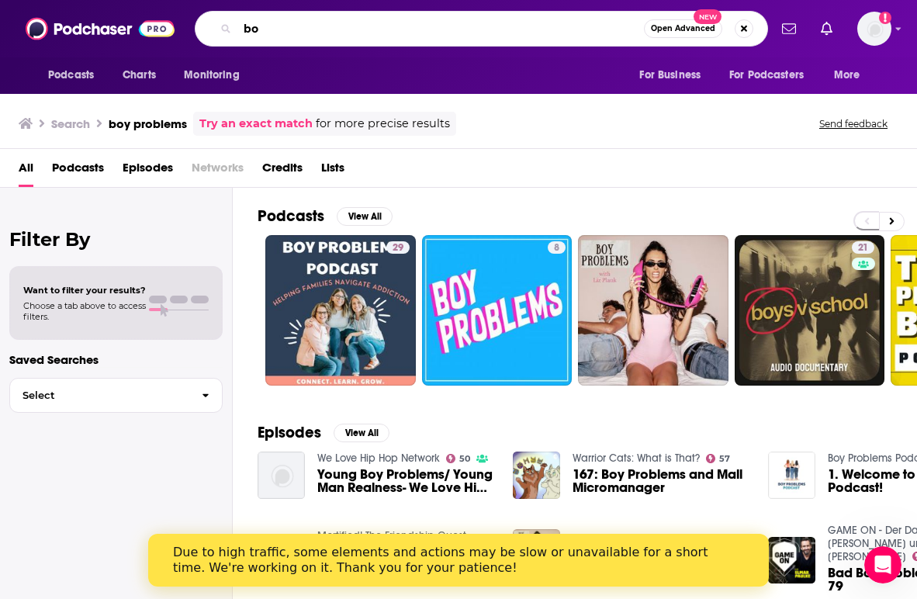
type input "b"
type input "chicken shack"
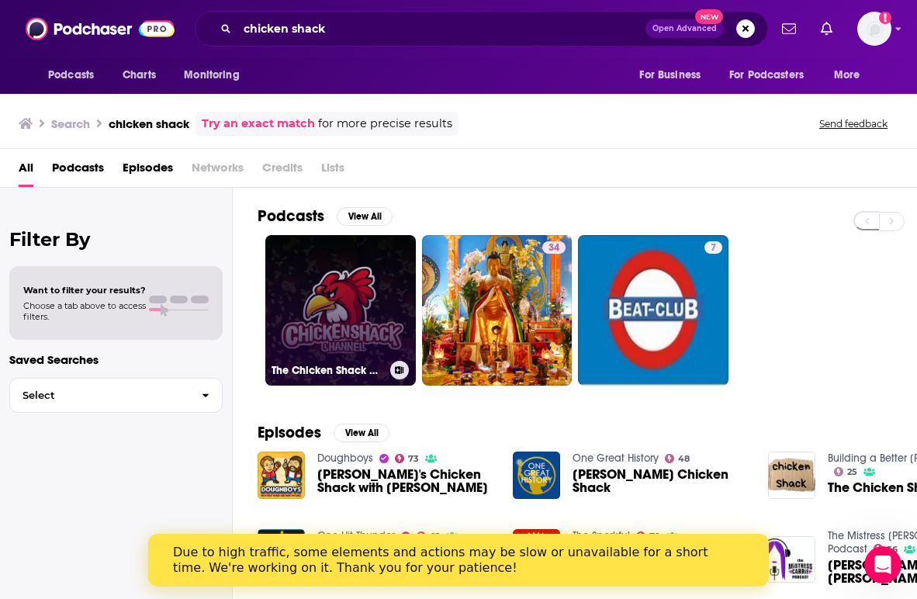
click at [358, 269] on link "The Chicken Shack Channel" at bounding box center [340, 310] width 151 height 151
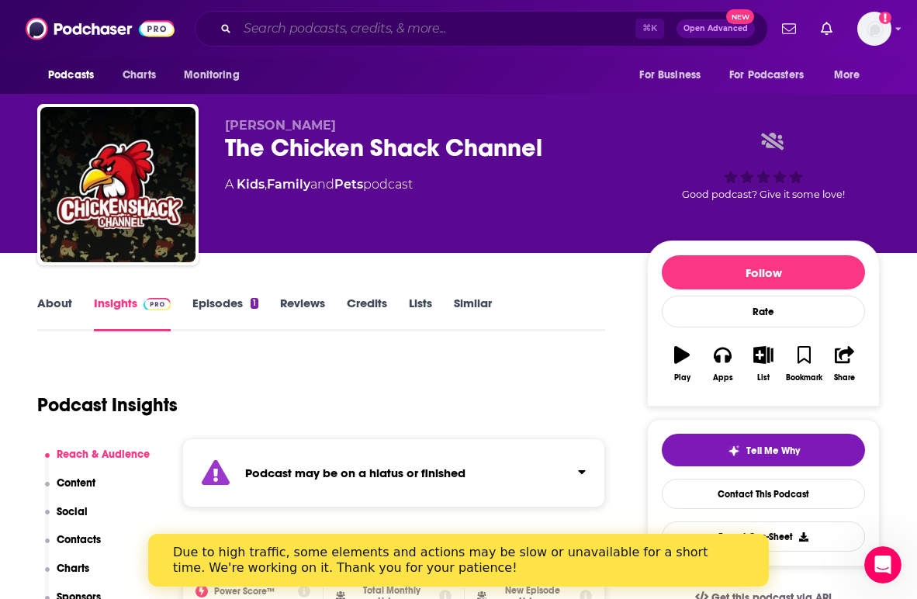
click at [397, 39] on input "Search podcasts, credits, & more..." at bounding box center [436, 28] width 398 height 25
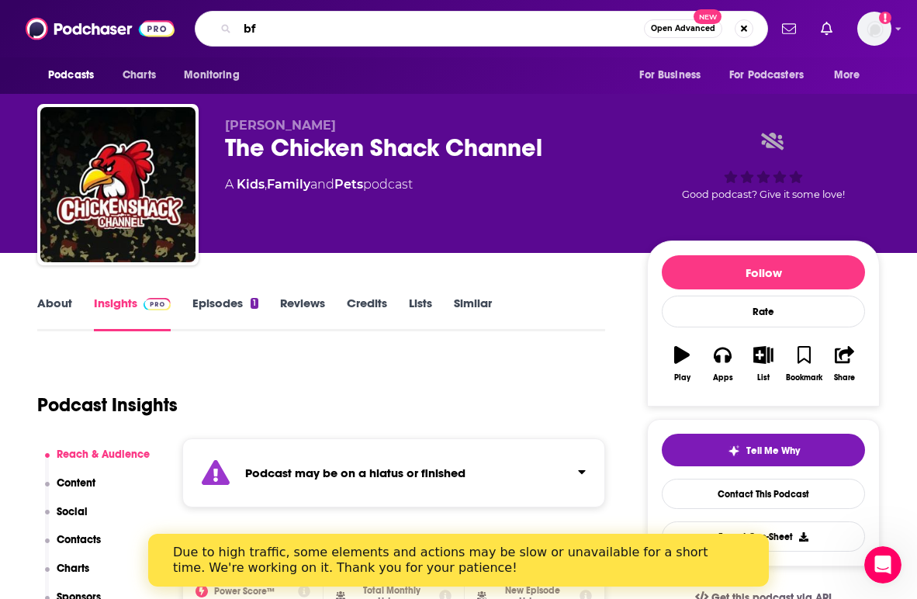
type input "bff"
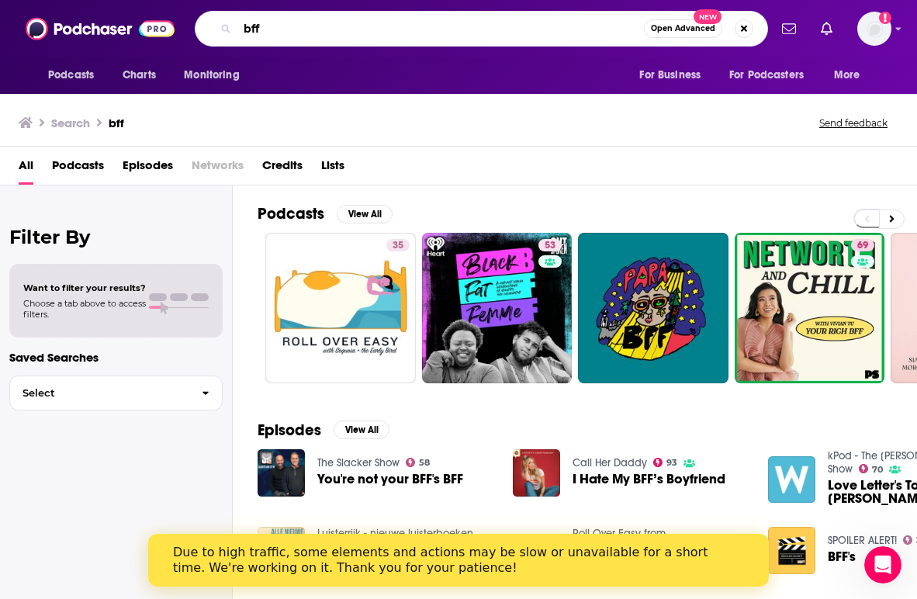
drag, startPoint x: 272, startPoint y: 19, endPoint x: 203, endPoint y: 19, distance: 68.3
click at [203, 19] on div "bff Open Advanced New" at bounding box center [481, 29] width 573 height 36
click at [282, 30] on input "bff" at bounding box center [440, 28] width 407 height 25
type input "b"
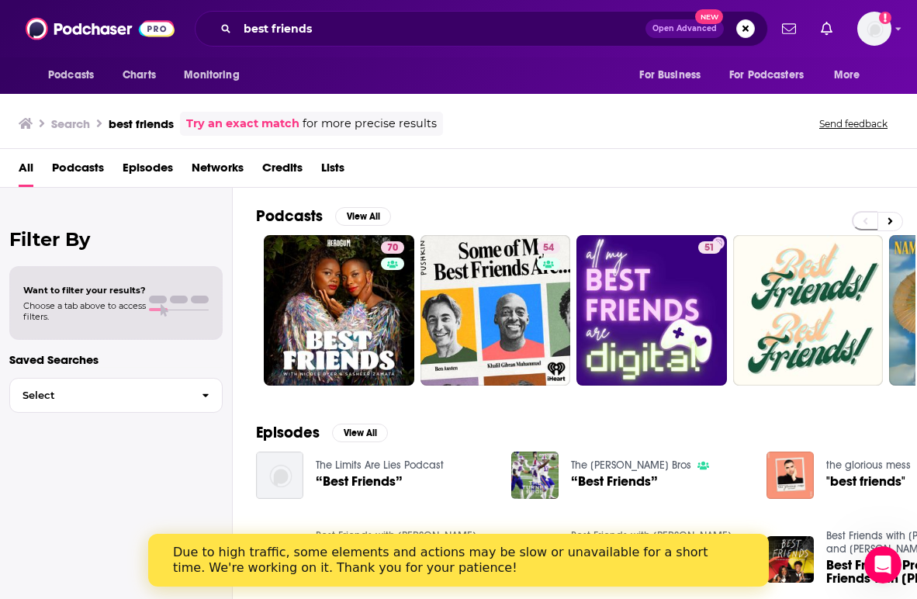
scroll to position [0, 2]
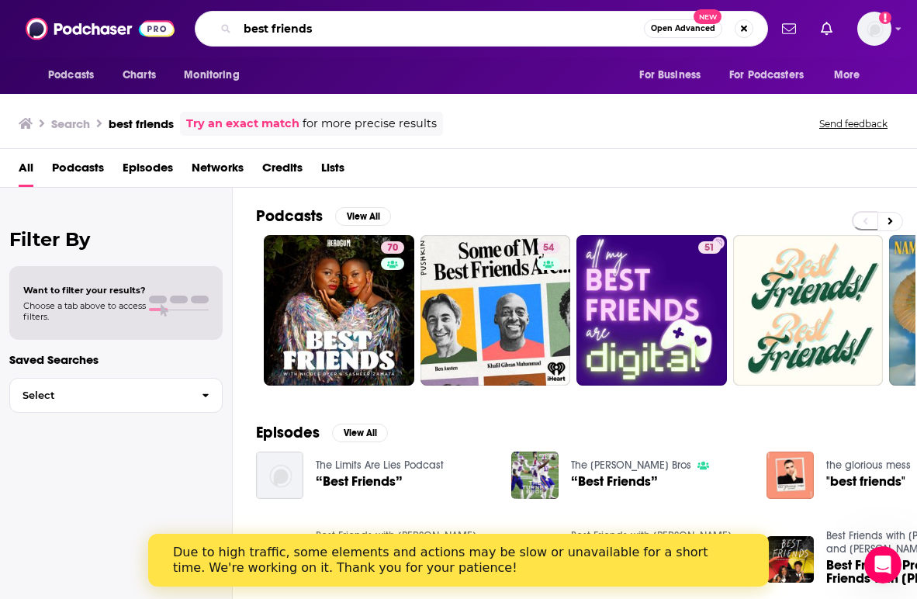
drag, startPoint x: 315, startPoint y: 33, endPoint x: 215, endPoint y: 33, distance: 100.1
click at [215, 33] on div "best friends Open Advanced New" at bounding box center [481, 29] width 573 height 36
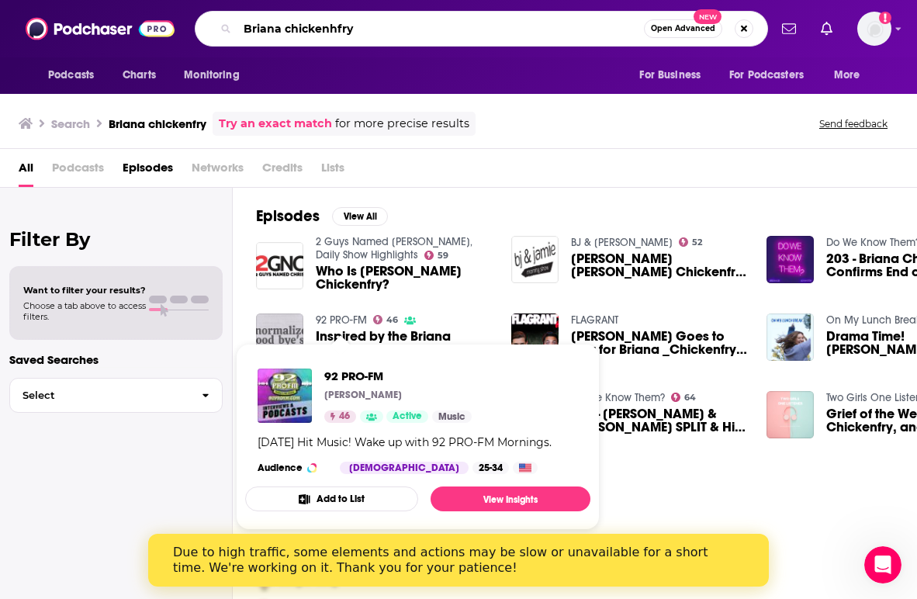
scroll to position [0, 2]
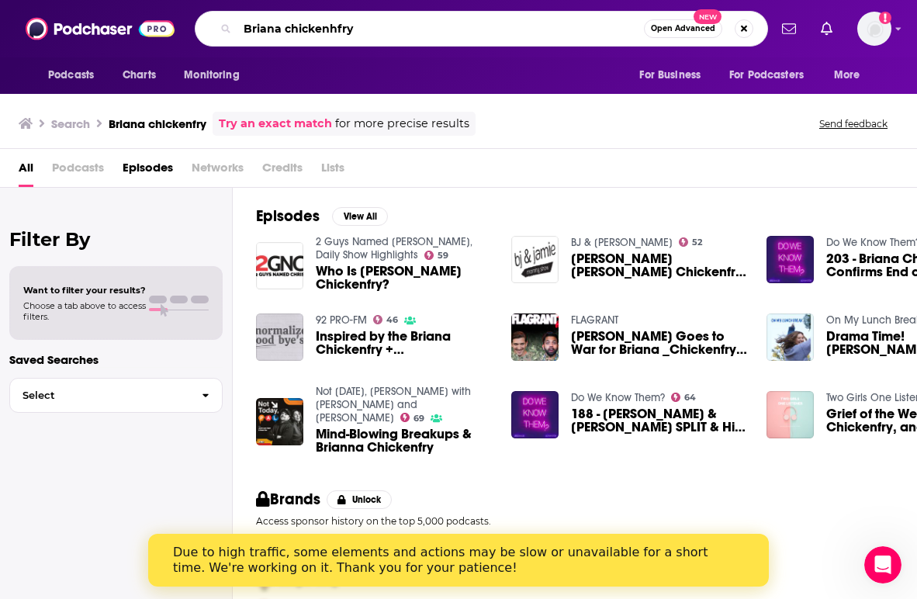
click at [270, 29] on input "Briana chickenhfry" at bounding box center [440, 28] width 407 height 25
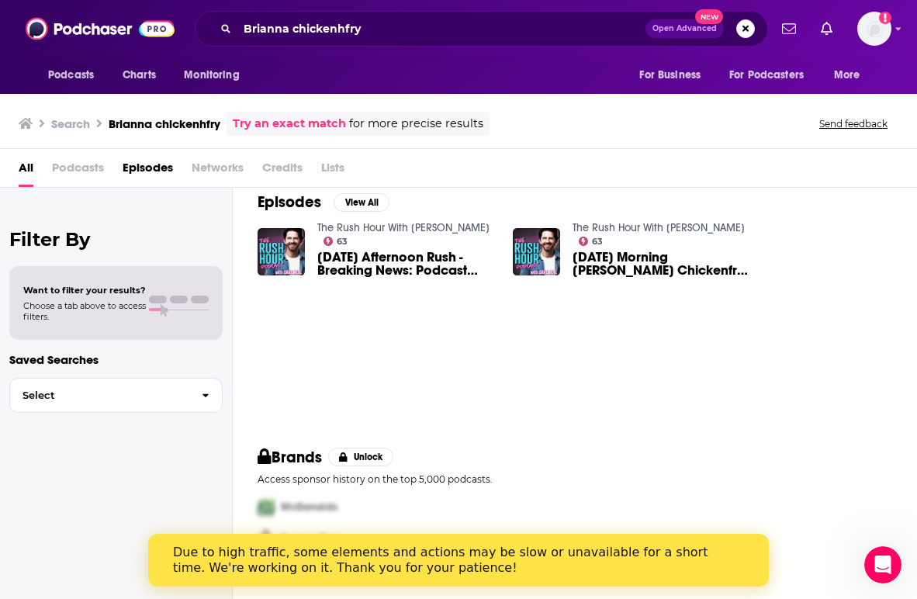
scroll to position [16, 0]
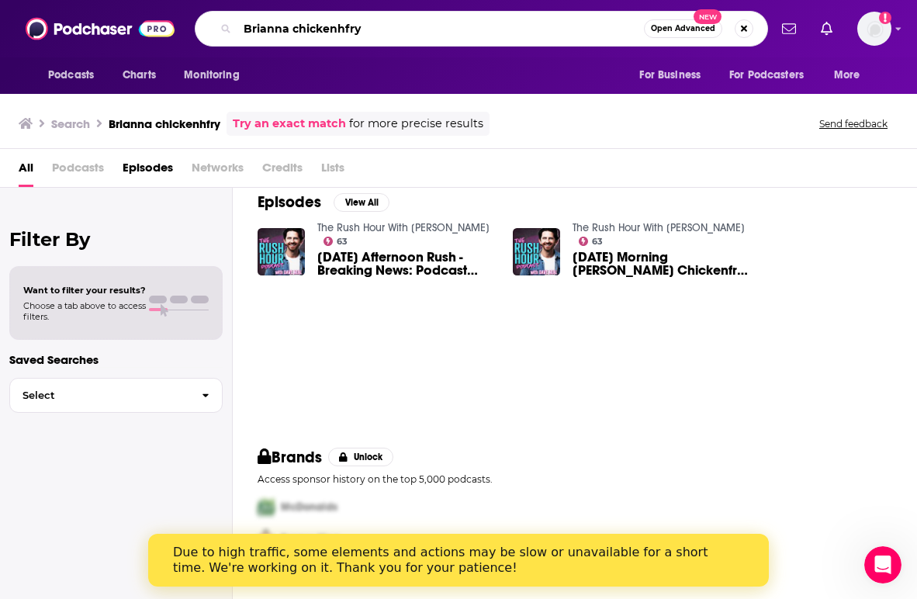
drag, startPoint x: 376, startPoint y: 34, endPoint x: 220, endPoint y: 31, distance: 156.7
click at [220, 32] on div "Brianna chickenhfry Open Advanced New" at bounding box center [481, 29] width 573 height 36
type input "bffs"
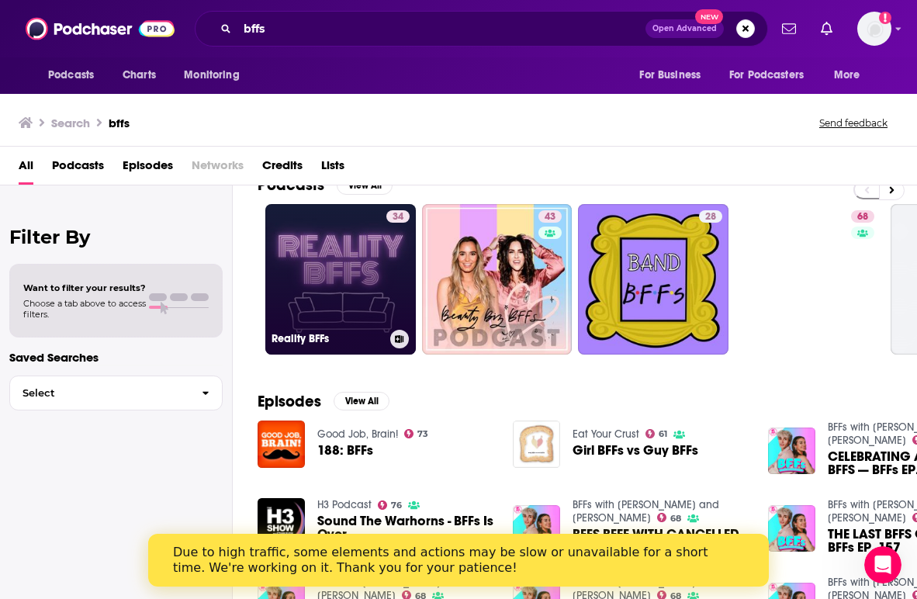
scroll to position [27, 0]
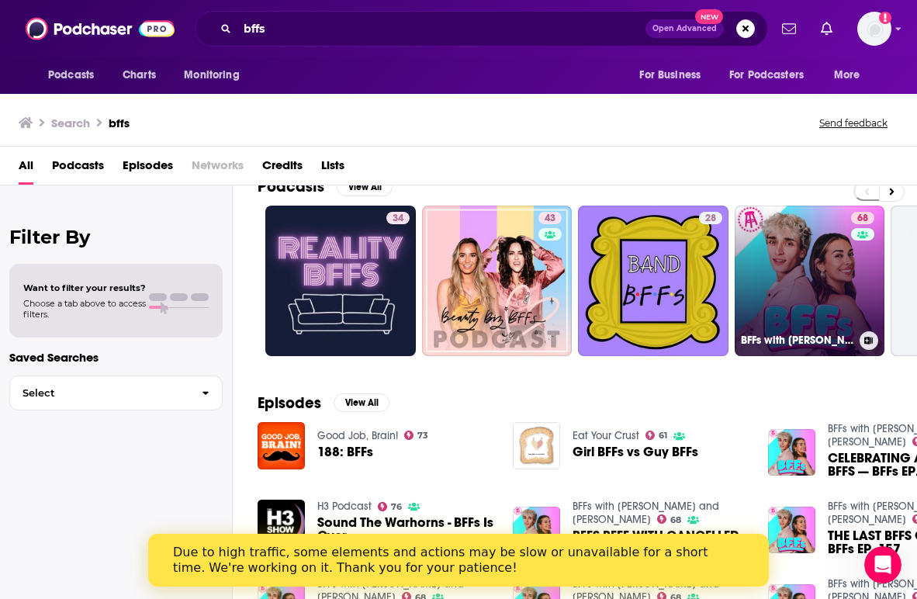
click at [780, 259] on link "68 BFFs with [PERSON_NAME] and [PERSON_NAME]" at bounding box center [810, 281] width 151 height 151
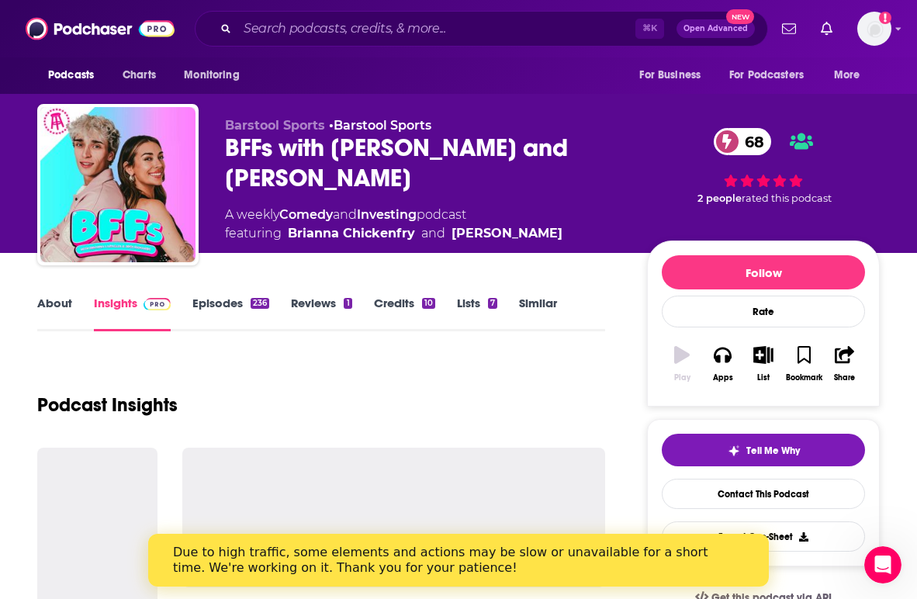
click at [780, 259] on button "Follow" at bounding box center [763, 272] width 203 height 34
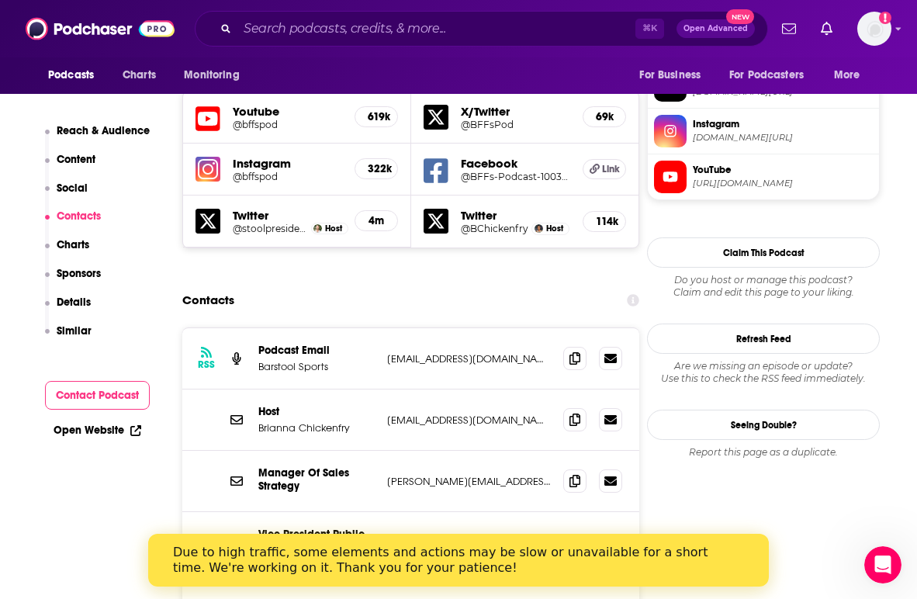
scroll to position [1445, 0]
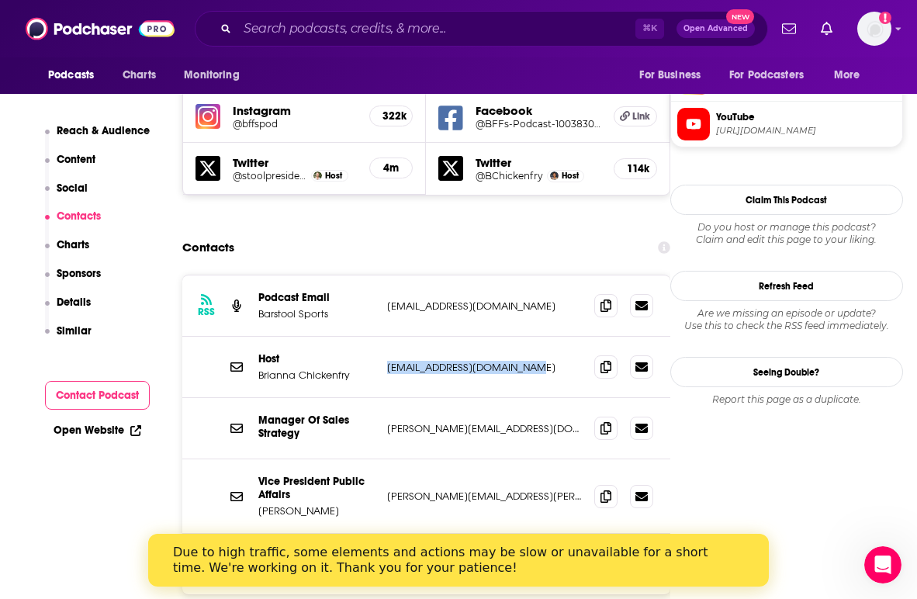
drag, startPoint x: 543, startPoint y: 269, endPoint x: 386, endPoint y: 268, distance: 157.5
click at [386, 337] on div "Host [PERSON_NAME] [EMAIL_ADDRESS][DOMAIN_NAME] [EMAIL_ADDRESS][DOMAIN_NAME]" at bounding box center [426, 367] width 488 height 61
copy p "[EMAIL_ADDRESS][DOMAIN_NAME]"
click at [479, 233] on div "Contacts" at bounding box center [426, 247] width 488 height 29
